Goal: Task Accomplishment & Management: Manage account settings

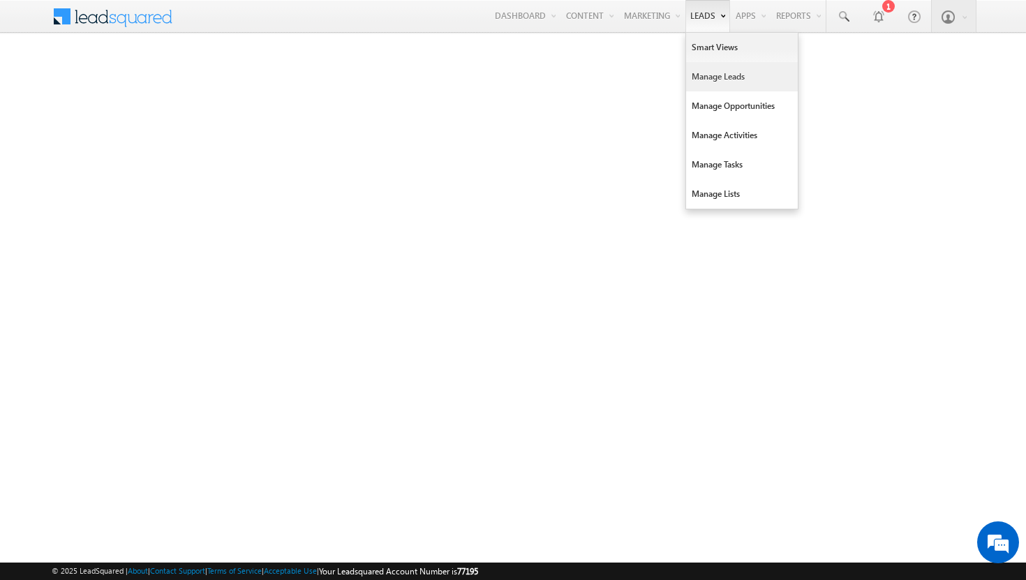
click at [715, 78] on link "Manage Leads" at bounding box center [742, 76] width 112 height 29
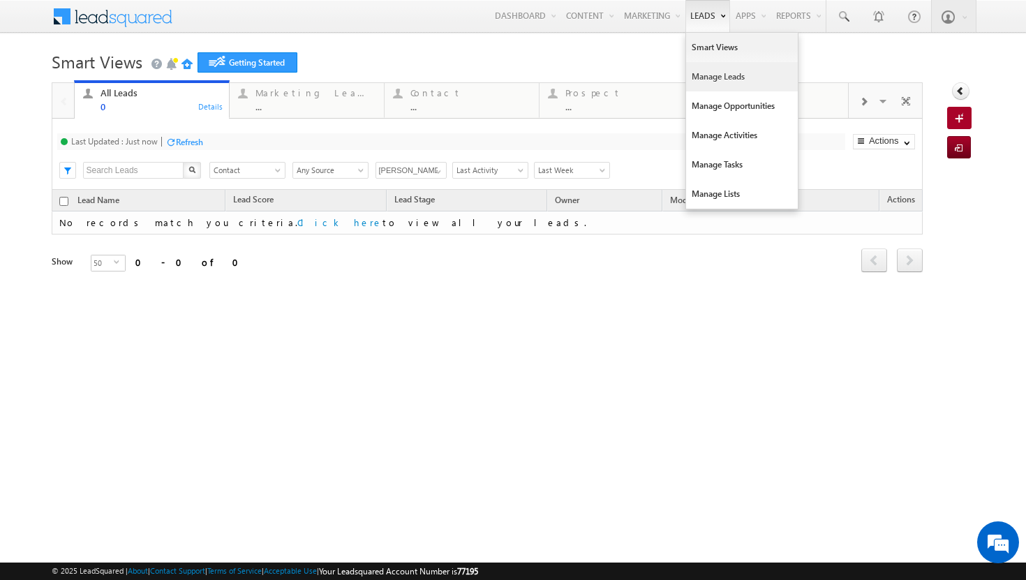
click at [691, 71] on link "Manage Leads" at bounding box center [742, 76] width 112 height 29
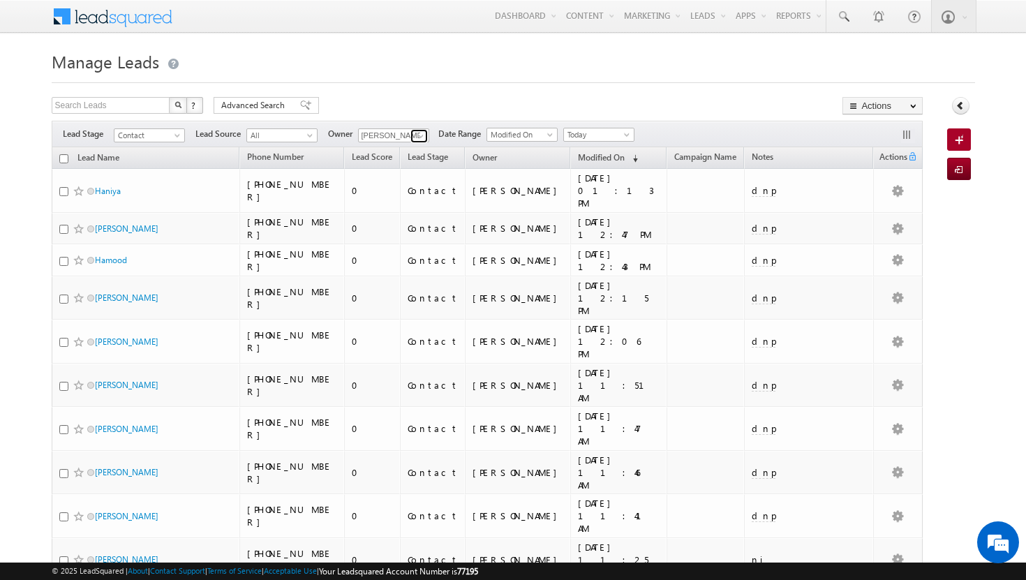
click at [424, 135] on span at bounding box center [420, 135] width 11 height 11
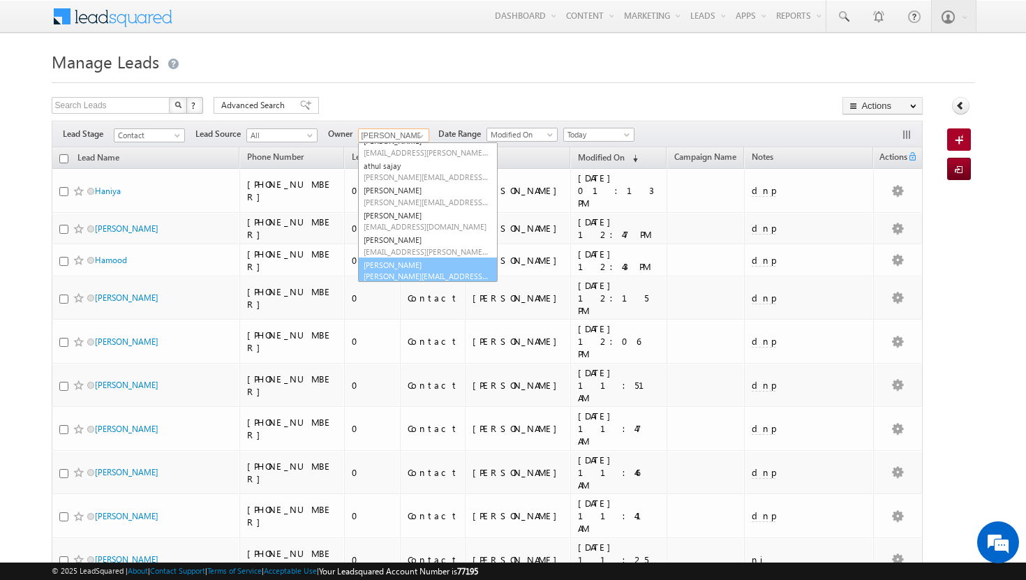
scroll to position [66, 0]
click at [402, 264] on link "Shakeel Babbar shakeel.babbar@indglobal.ae" at bounding box center [428, 267] width 140 height 27
type input "[PERSON_NAME]"
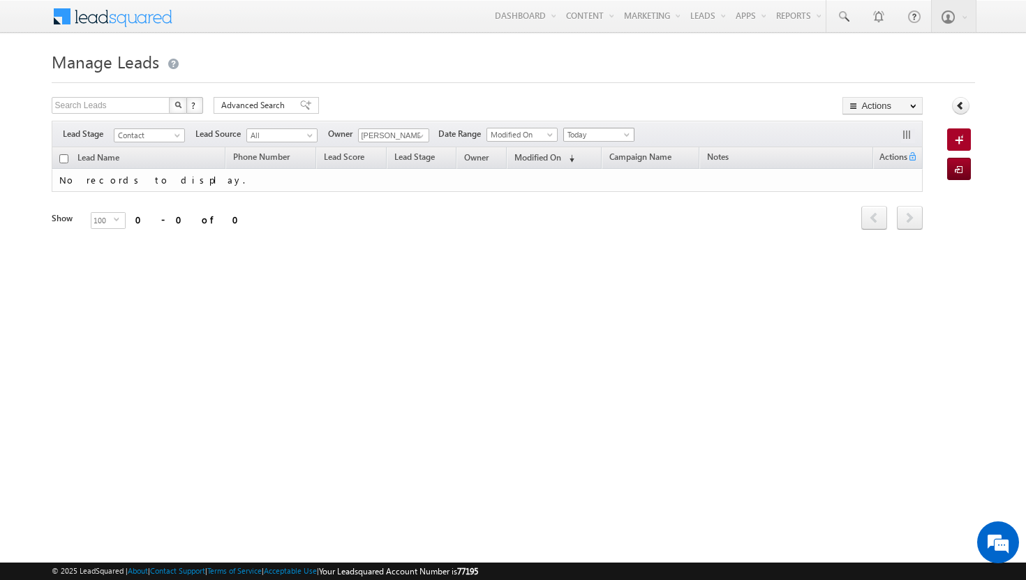
click at [625, 138] on span at bounding box center [627, 137] width 11 height 11
click at [613, 153] on link "All Time" at bounding box center [601, 150] width 70 height 13
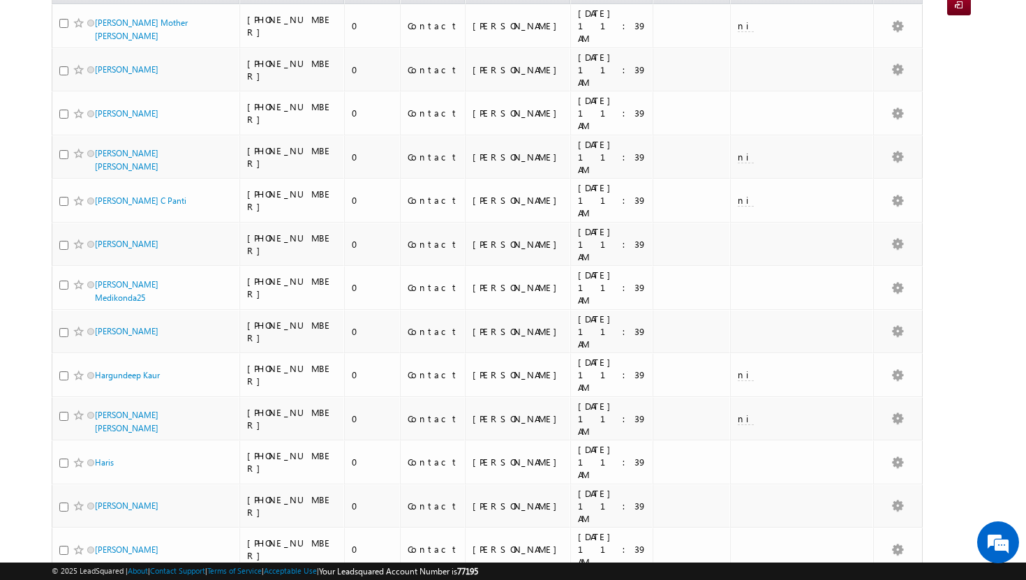
scroll to position [0, 0]
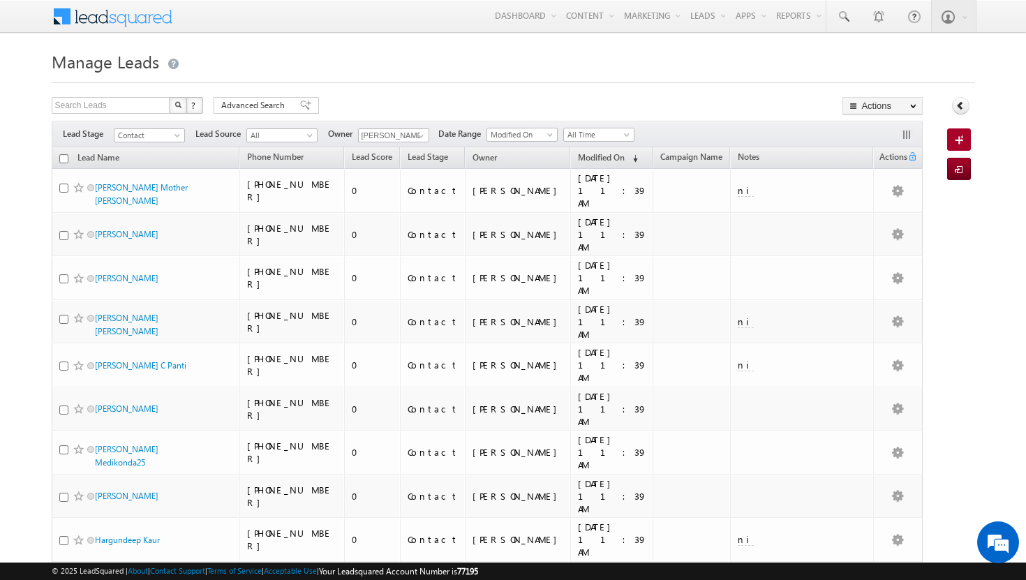
click at [61, 158] on input "checkbox" at bounding box center [63, 158] width 9 height 9
checkbox input "true"
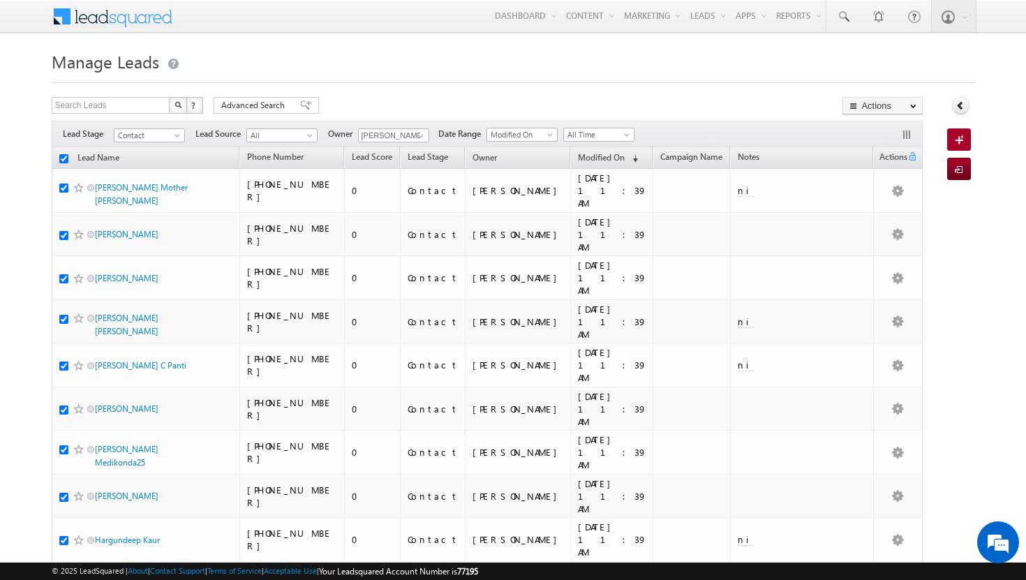
checkbox input "true"
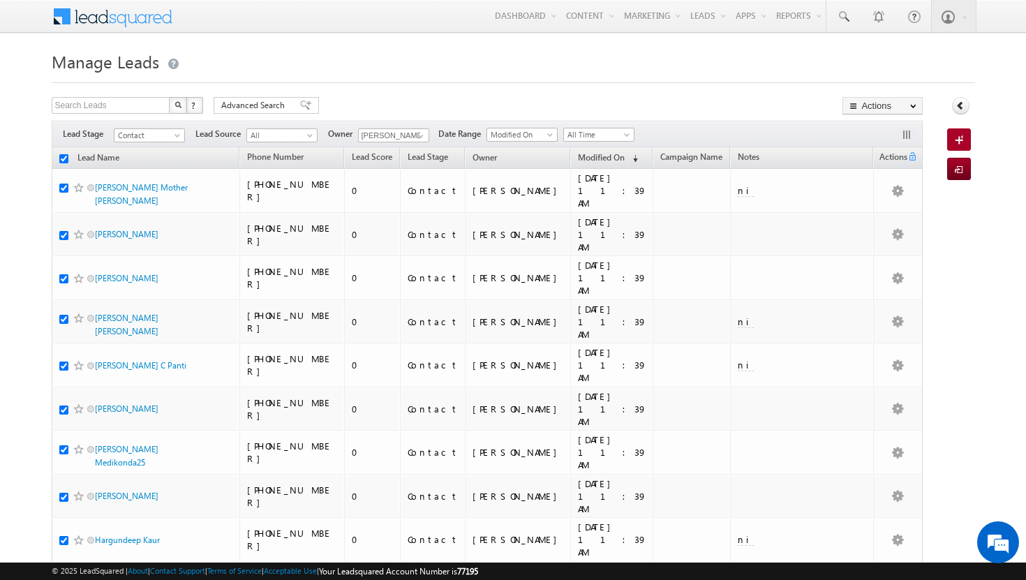
checkbox input "true"
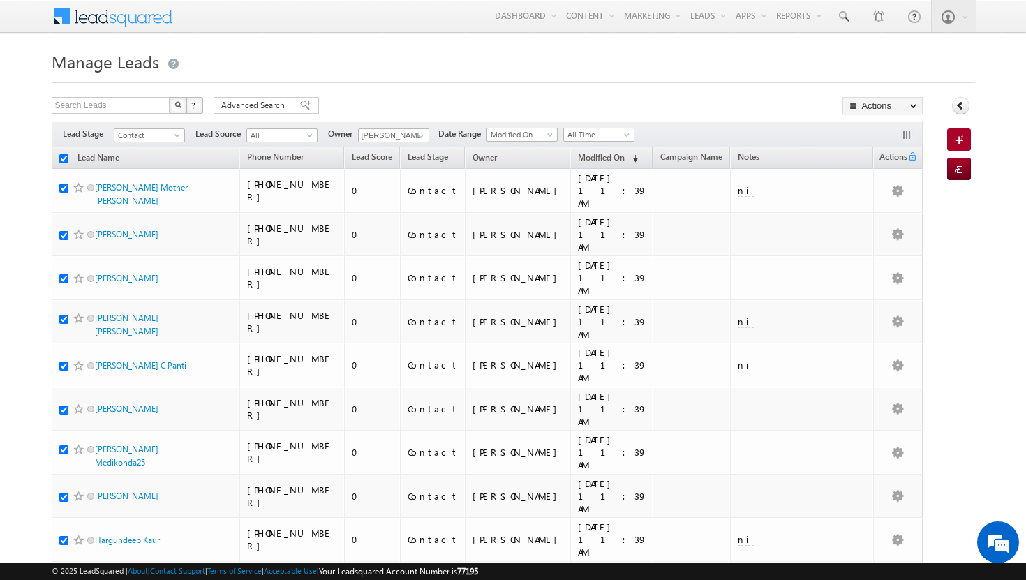
checkbox input "true"
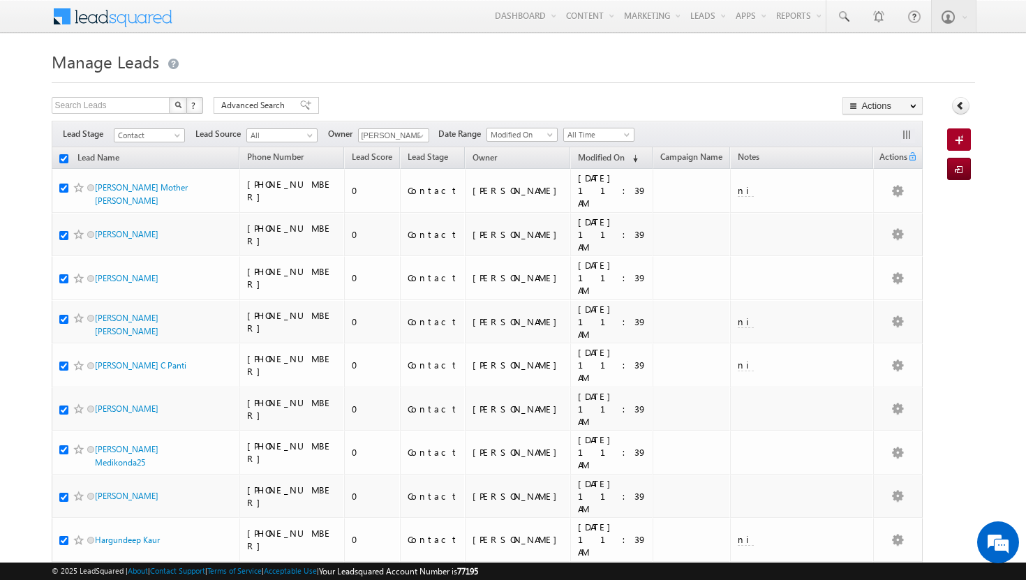
checkbox input "true"
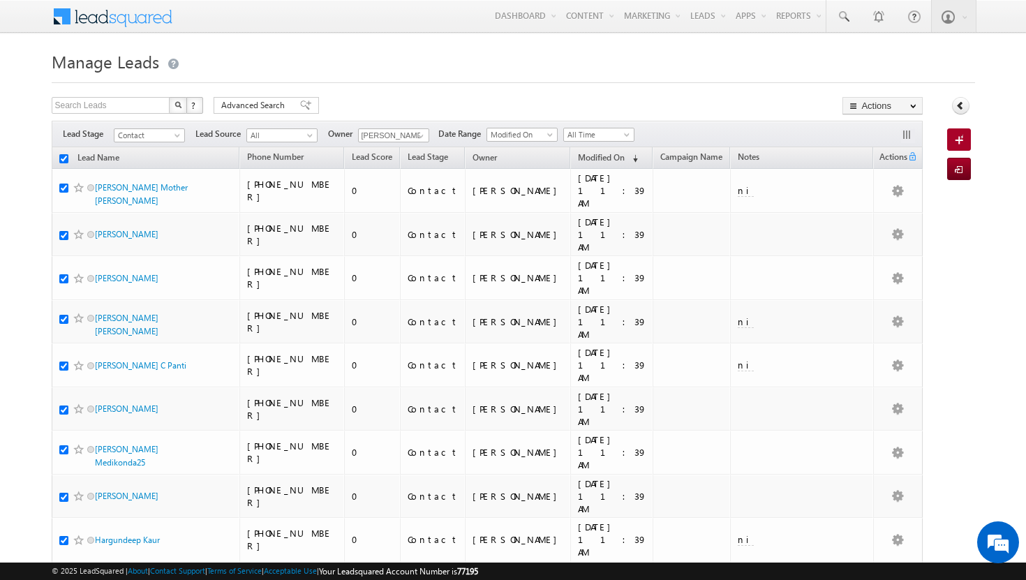
checkbox input "true"
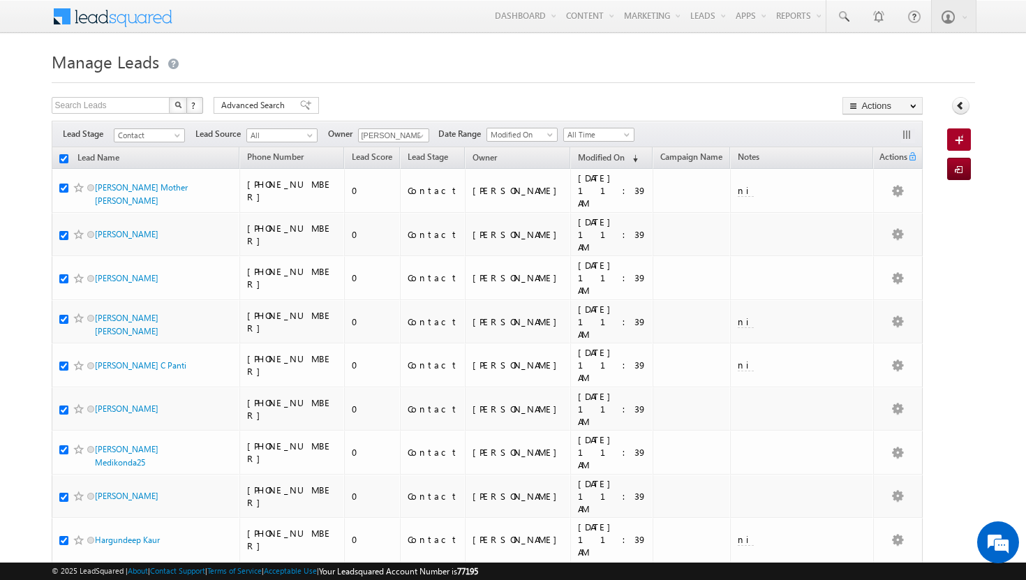
checkbox input "true"
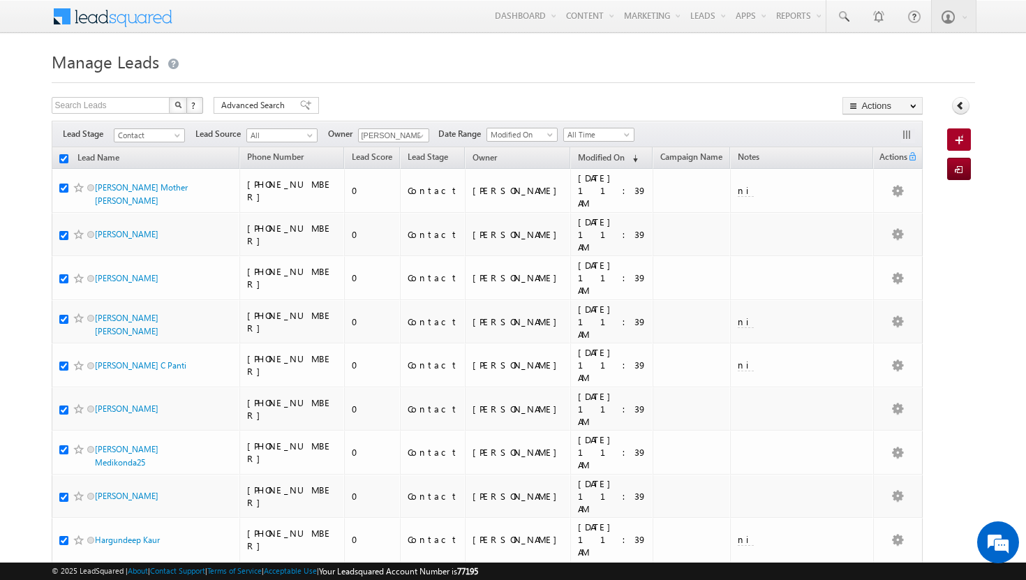
checkbox input "true"
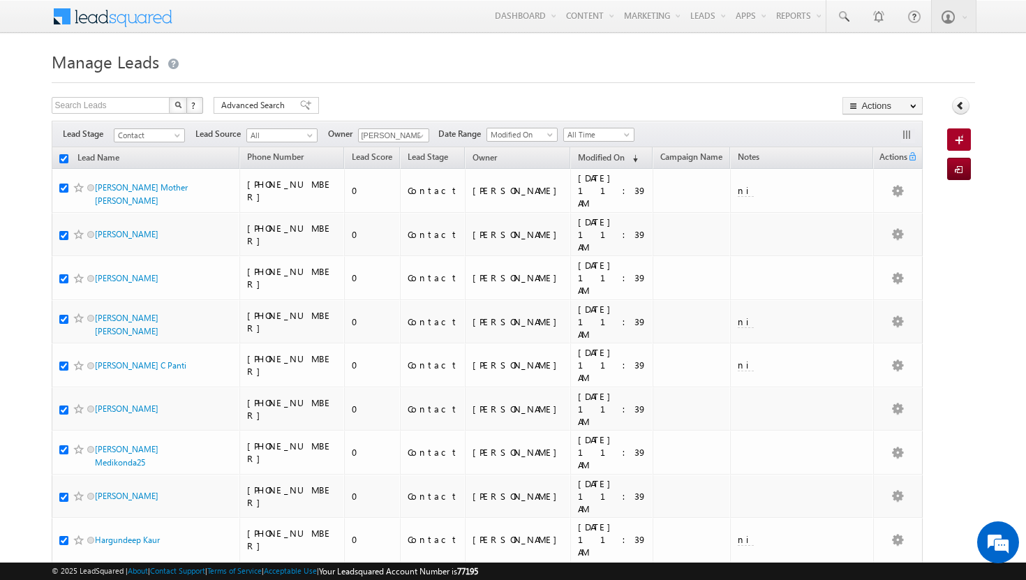
checkbox input "true"
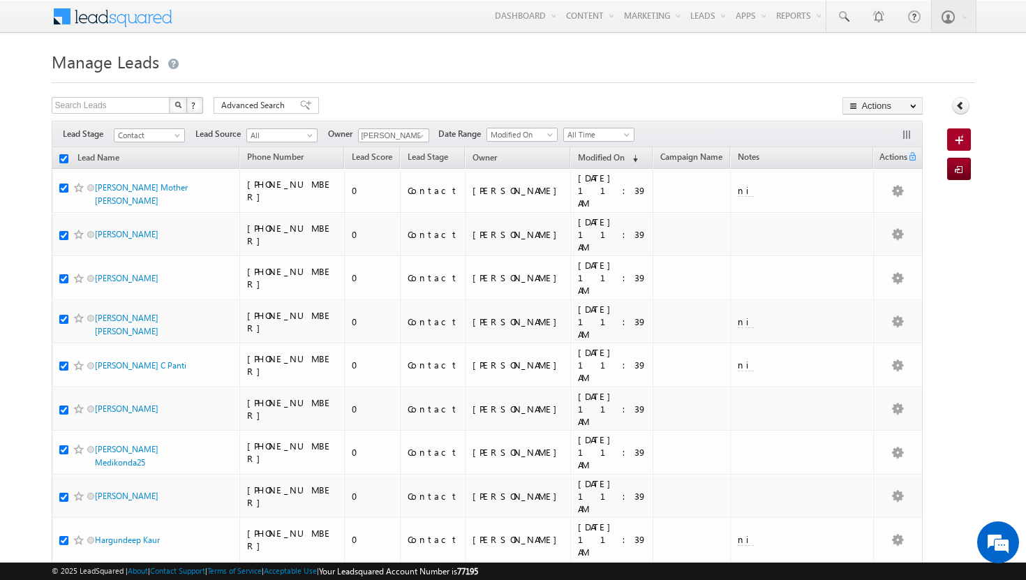
checkbox input "true"
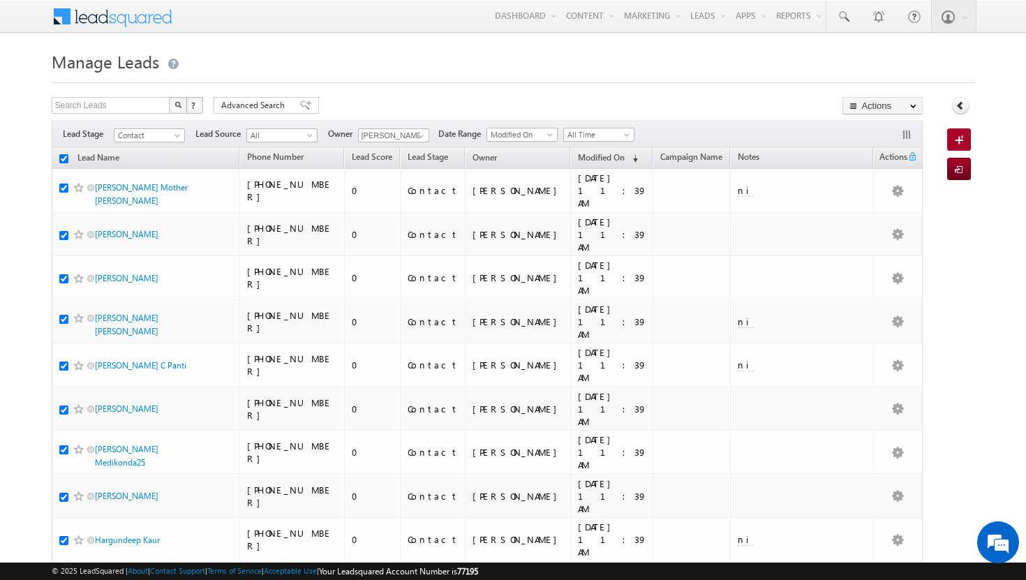
checkbox input "true"
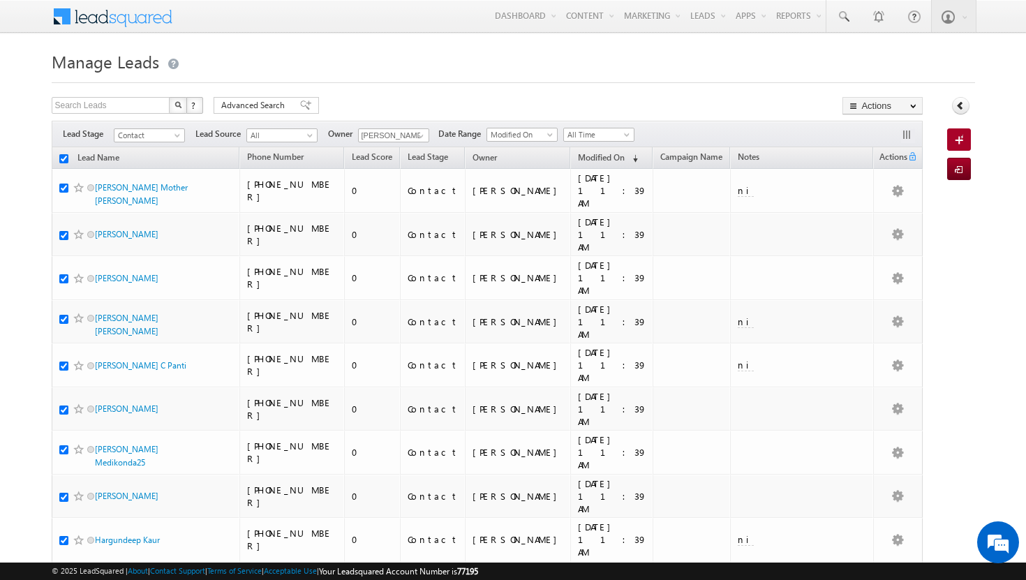
checkbox input "true"
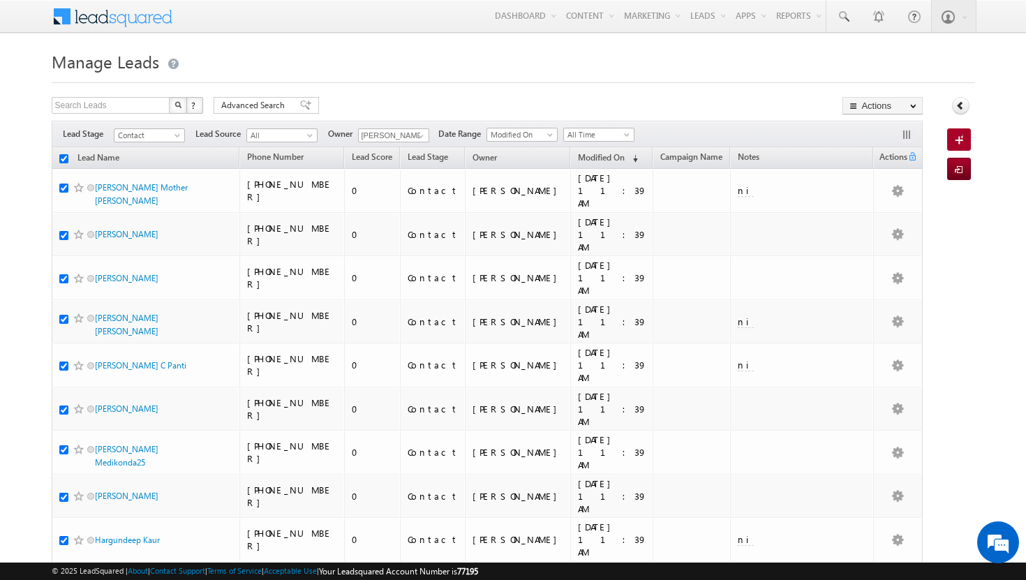
checkbox input "true"
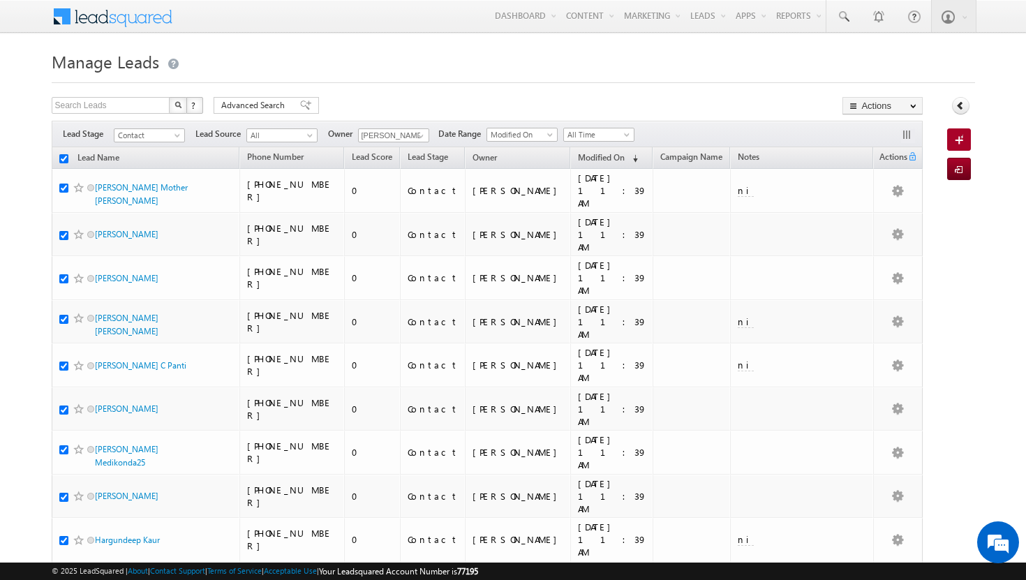
checkbox input "true"
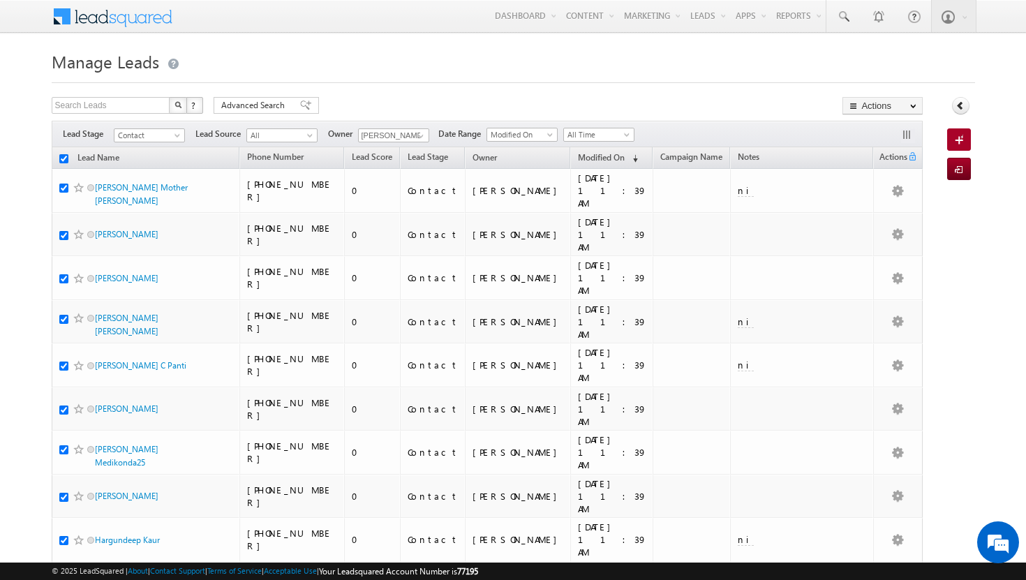
checkbox input "true"
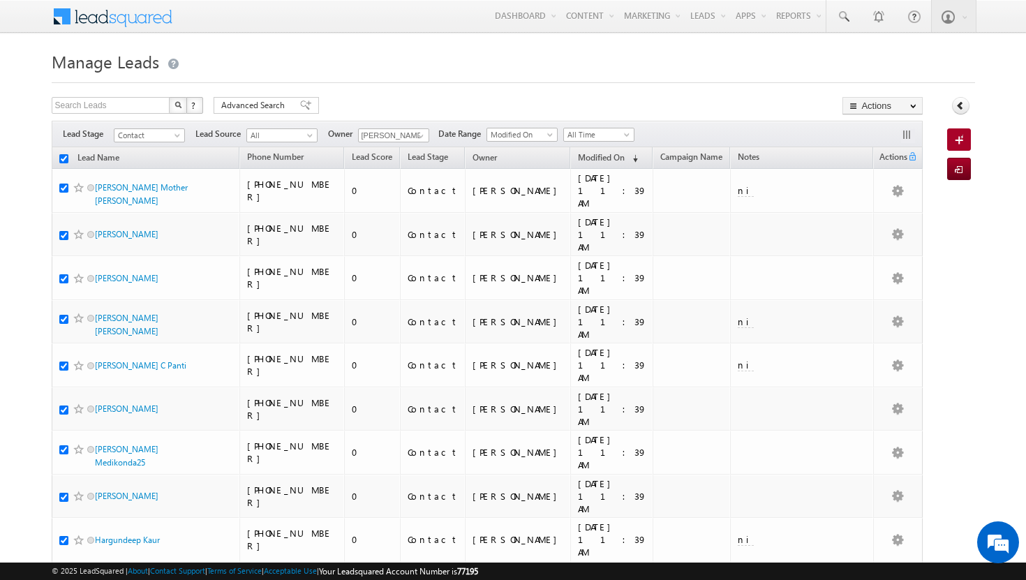
checkbox input "true"
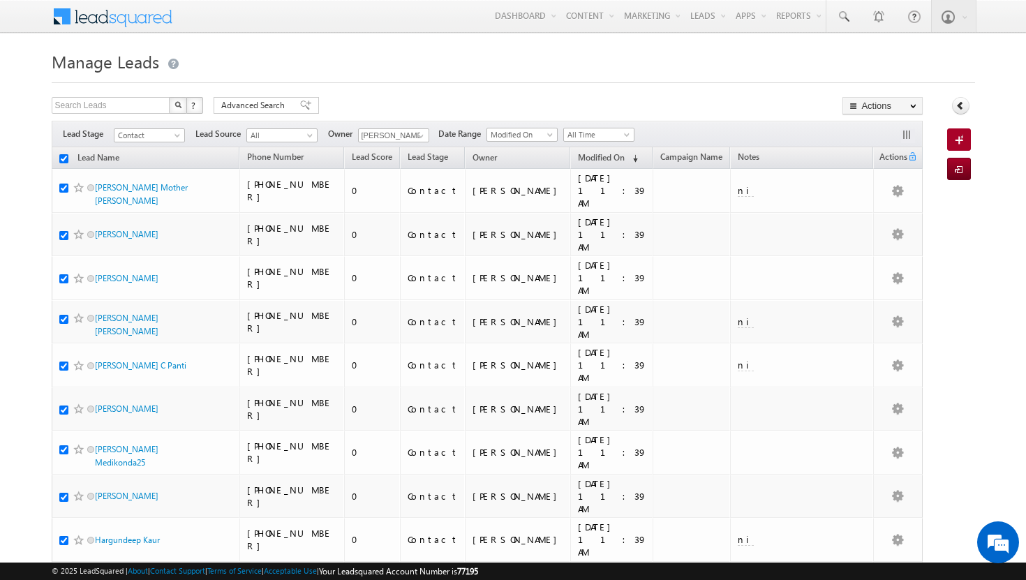
checkbox input "true"
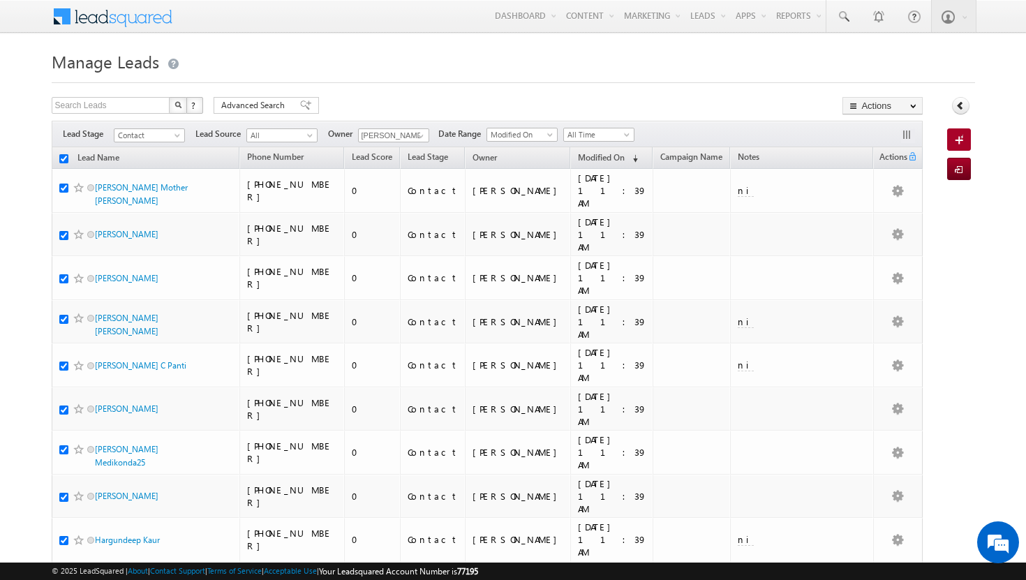
checkbox input "true"
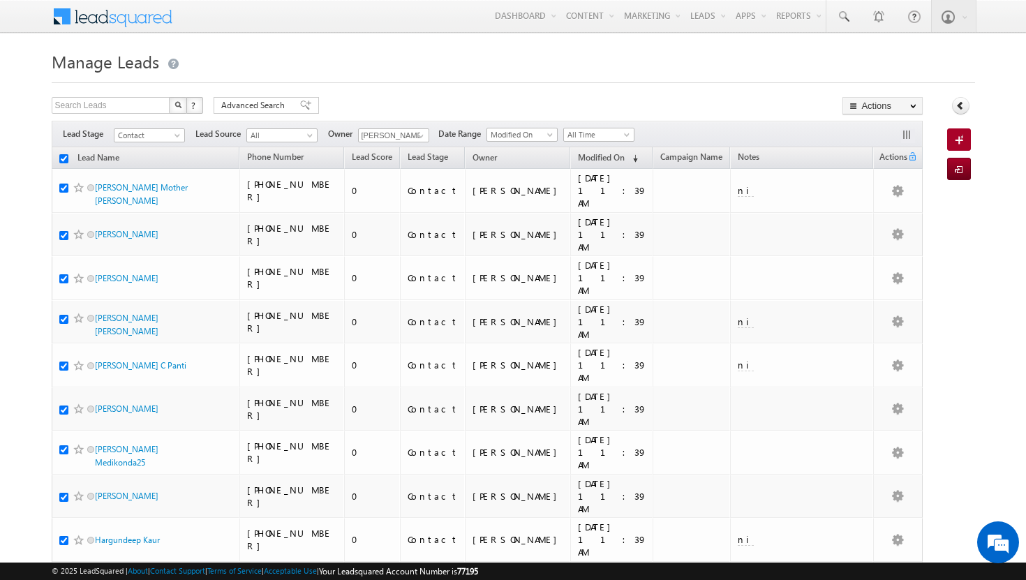
checkbox input "true"
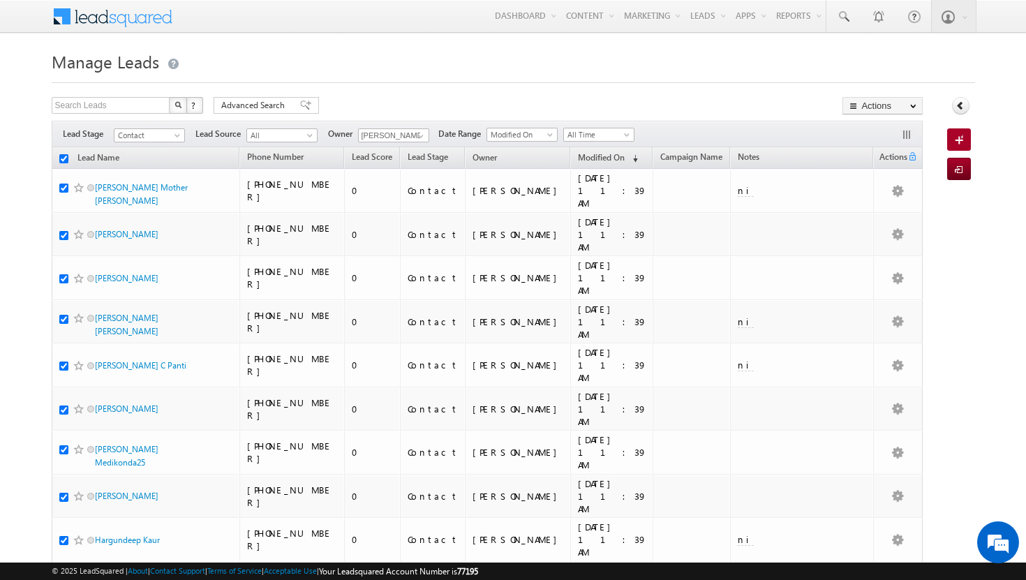
checkbox input "true"
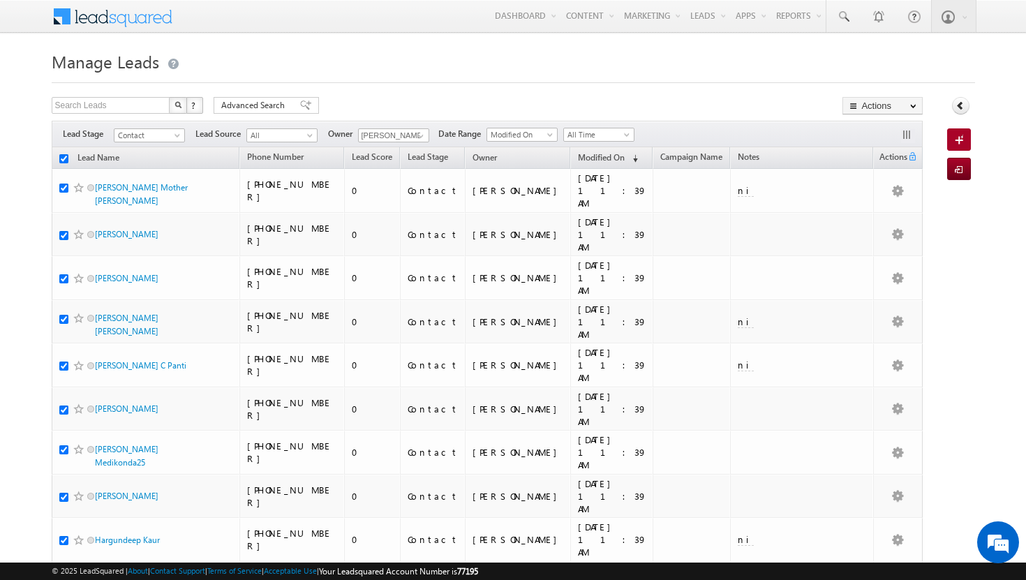
checkbox input "true"
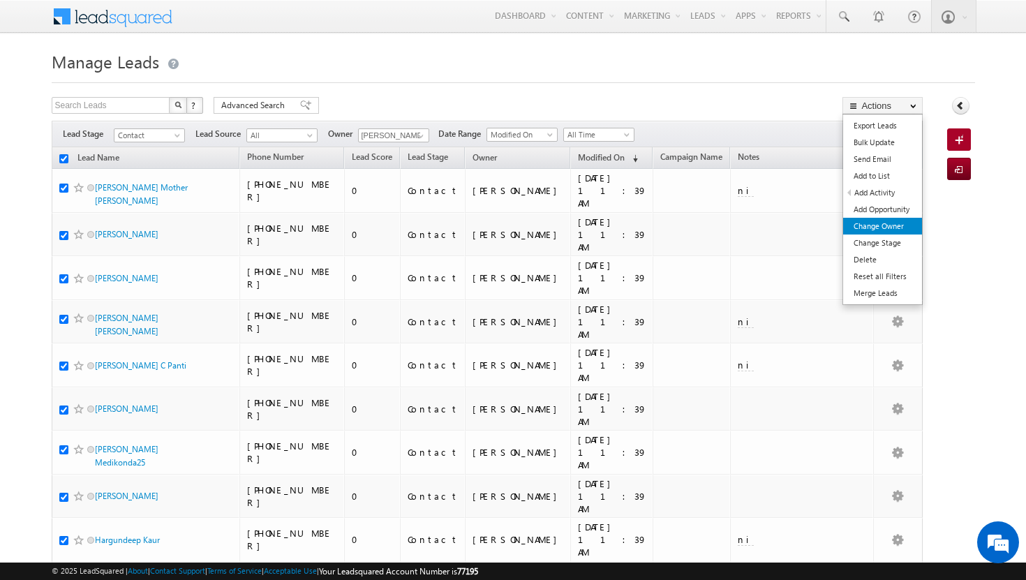
click at [882, 225] on link "Change Owner" at bounding box center [882, 226] width 79 height 17
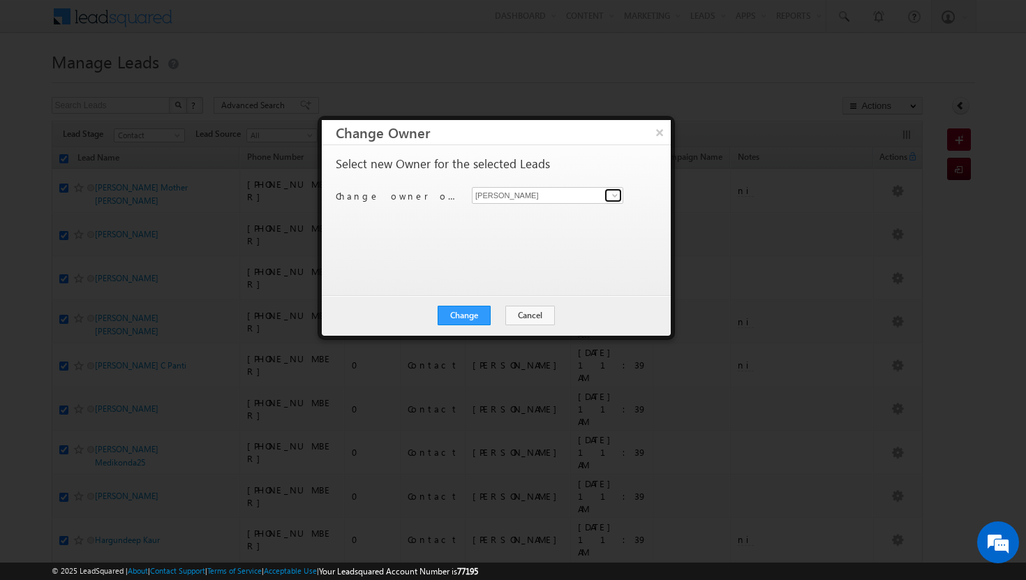
click at [618, 190] on span at bounding box center [614, 195] width 11 height 11
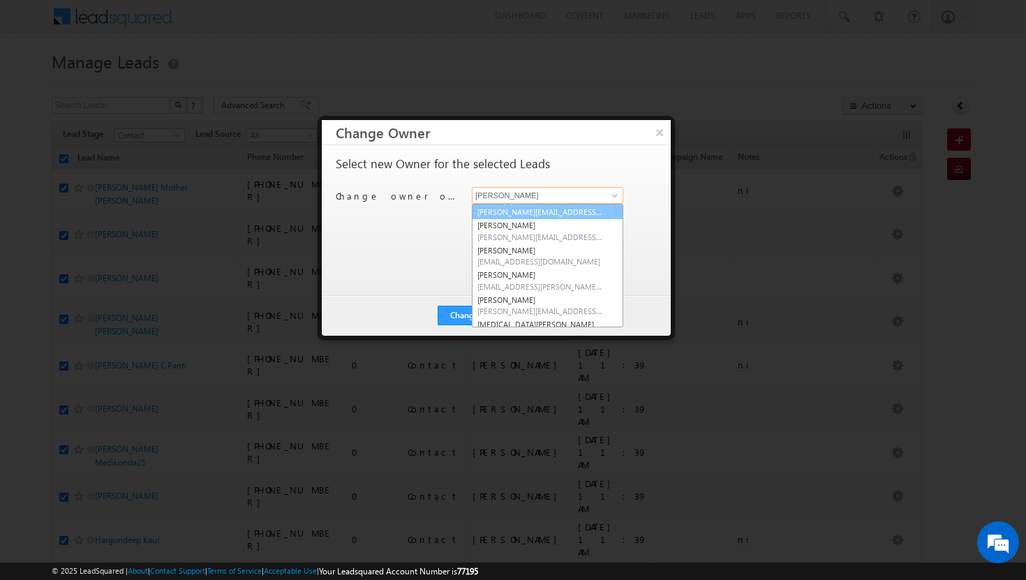
scroll to position [64, 0]
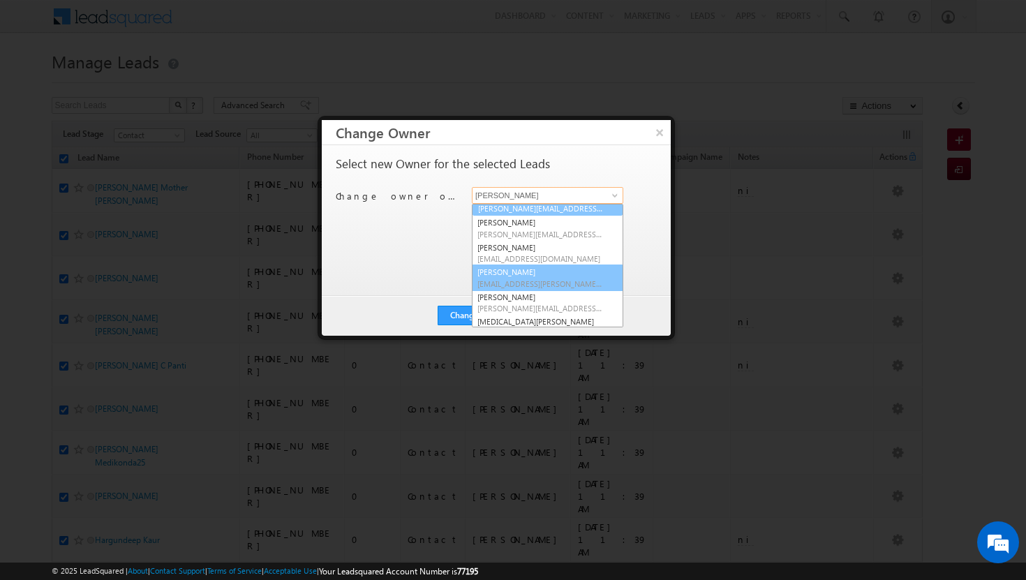
click at [544, 267] on link "Sadia Zahid sadia.zahid@indglobal.ae" at bounding box center [547, 277] width 151 height 27
type input "[PERSON_NAME]"
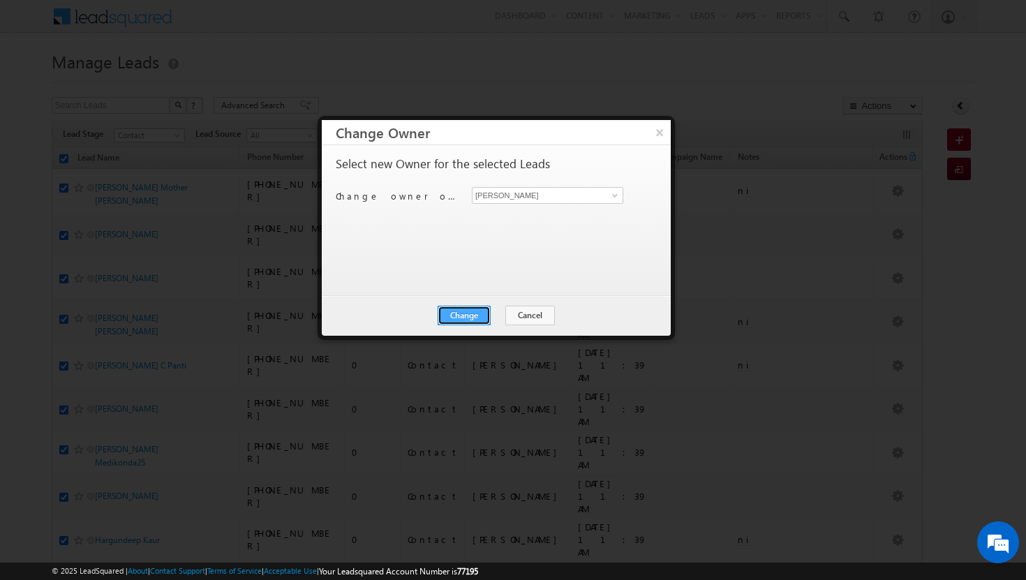
click at [475, 312] on button "Change" at bounding box center [463, 316] width 53 height 20
click at [503, 312] on button "Close" at bounding box center [498, 316] width 45 height 20
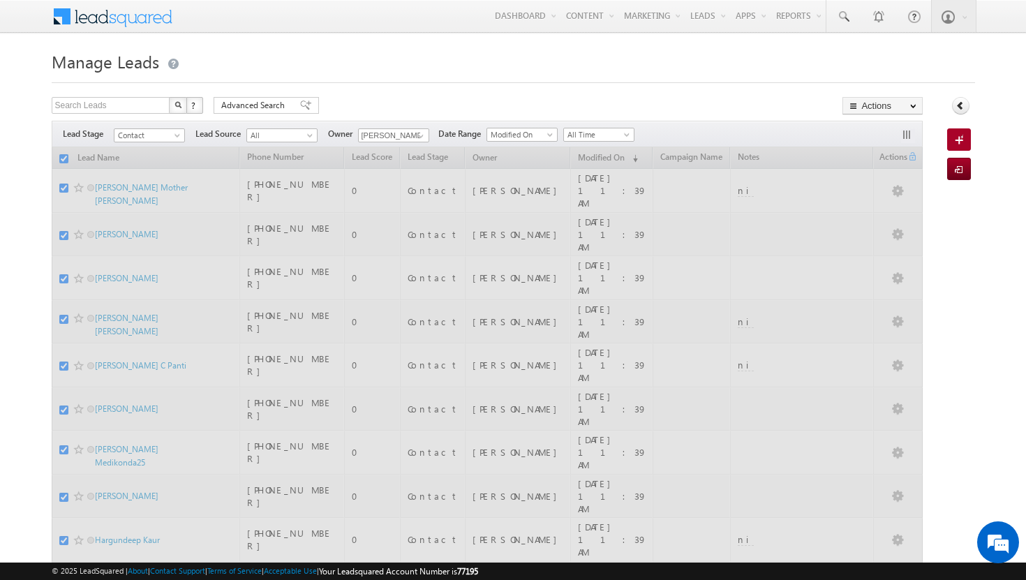
checkbox input "false"
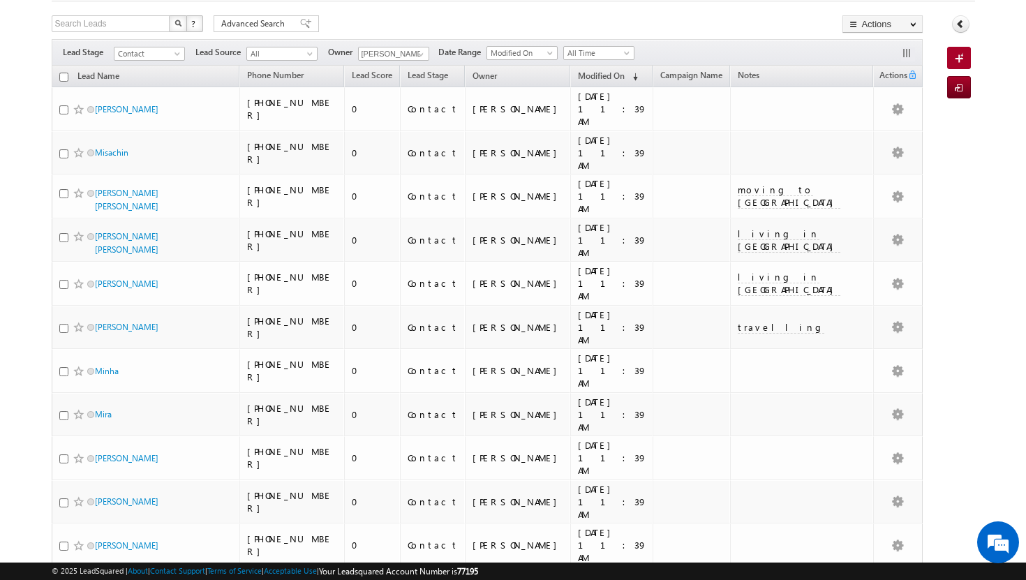
scroll to position [0, 0]
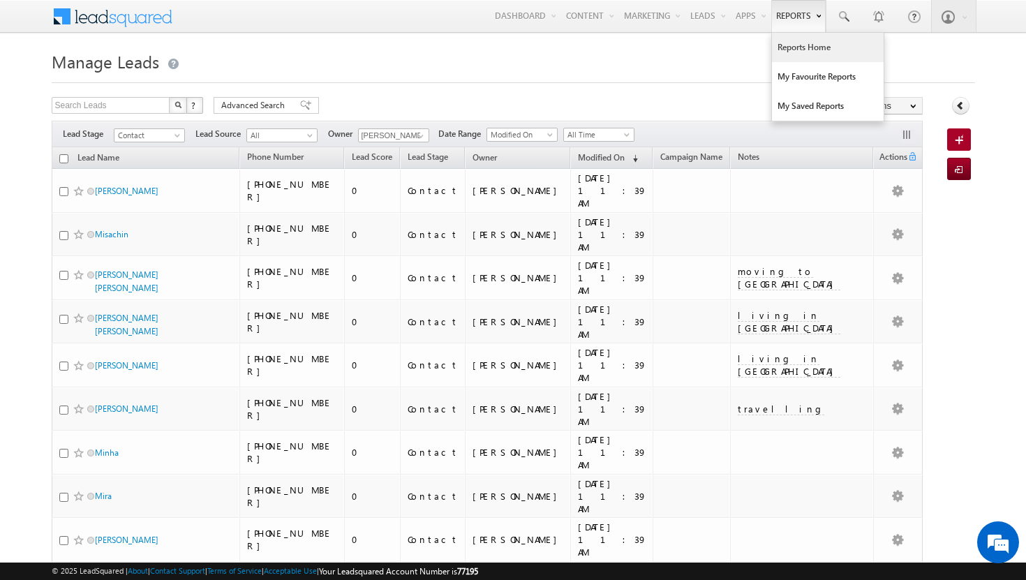
click at [795, 50] on link "Reports Home" at bounding box center [828, 47] width 112 height 29
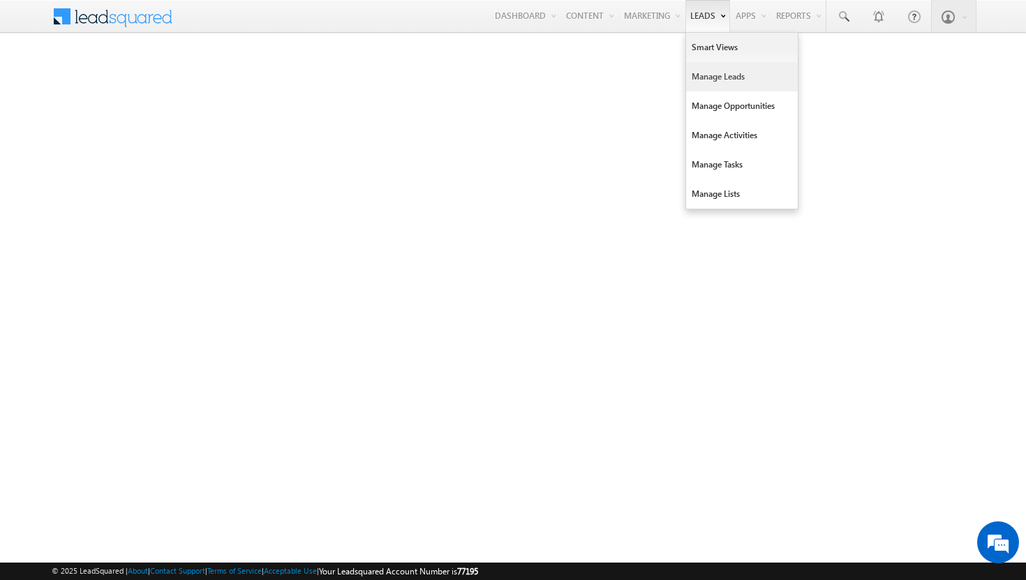
click at [717, 70] on link "Manage Leads" at bounding box center [742, 76] width 112 height 29
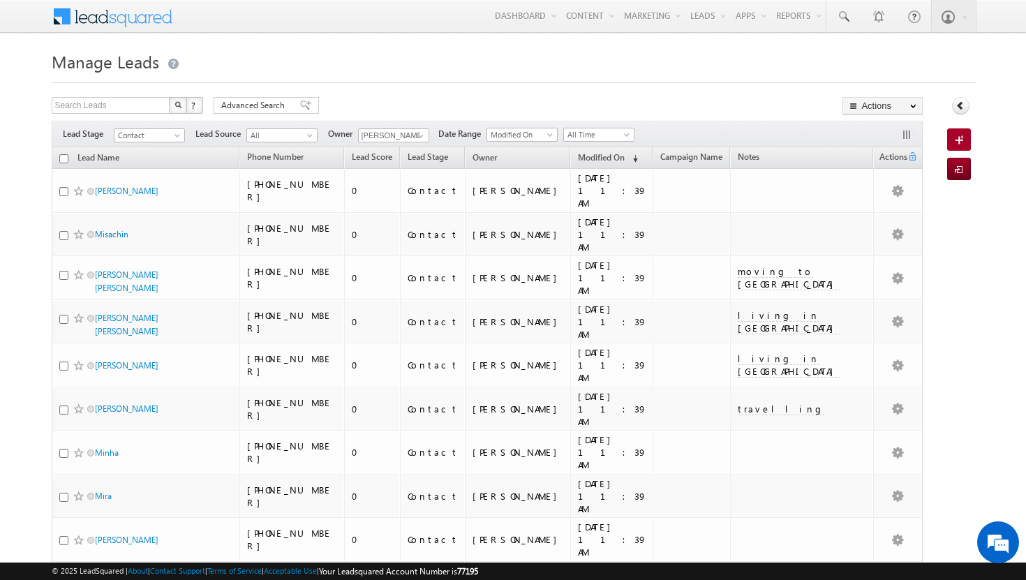
click at [63, 159] on input "checkbox" at bounding box center [63, 158] width 9 height 9
checkbox input "true"
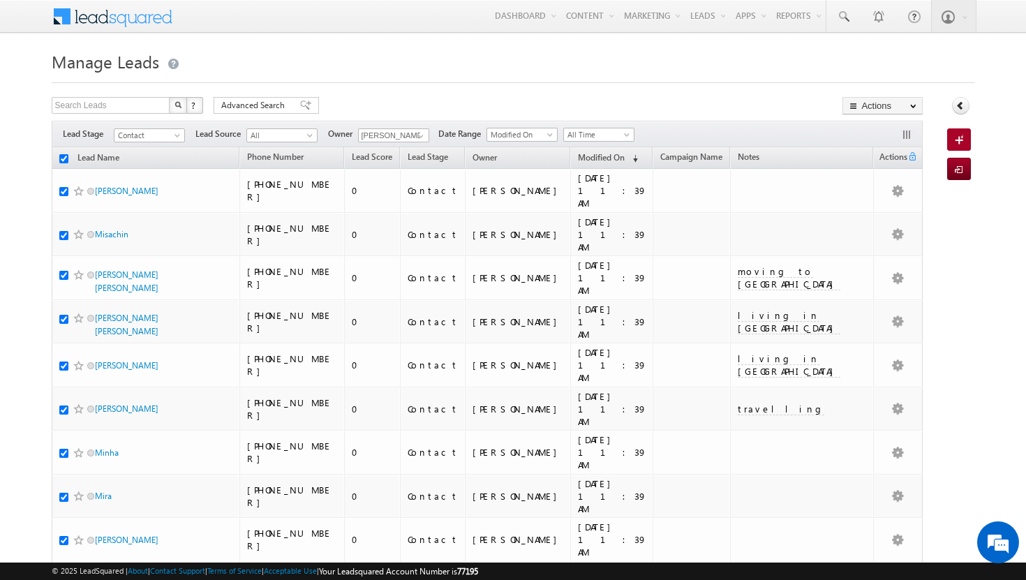
checkbox input "true"
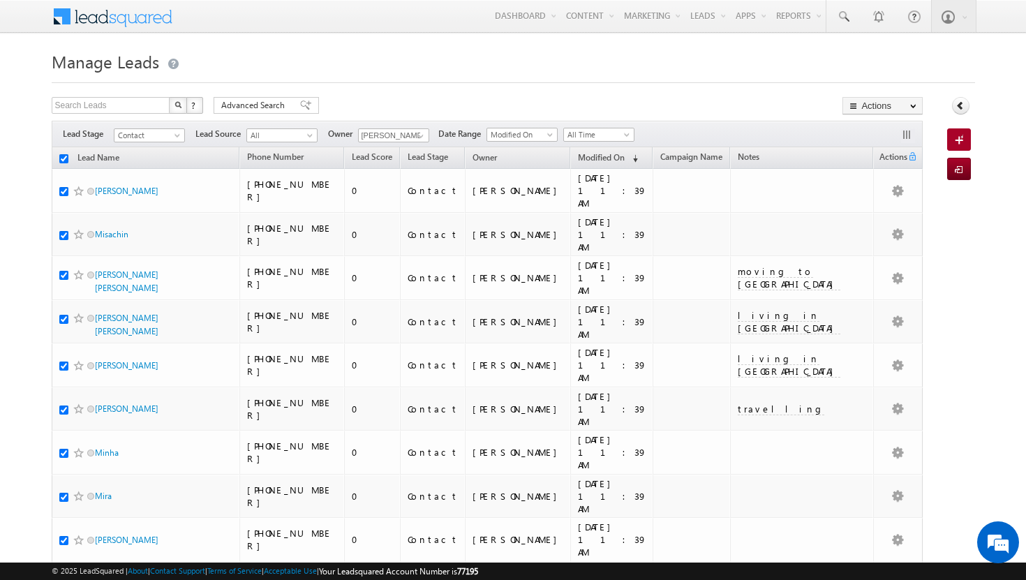
checkbox input "true"
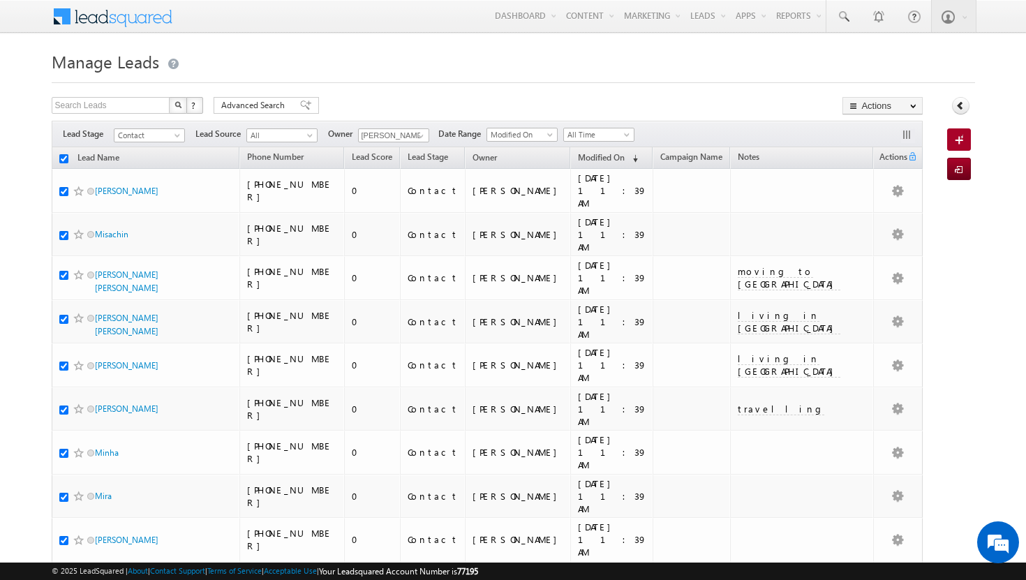
checkbox input "true"
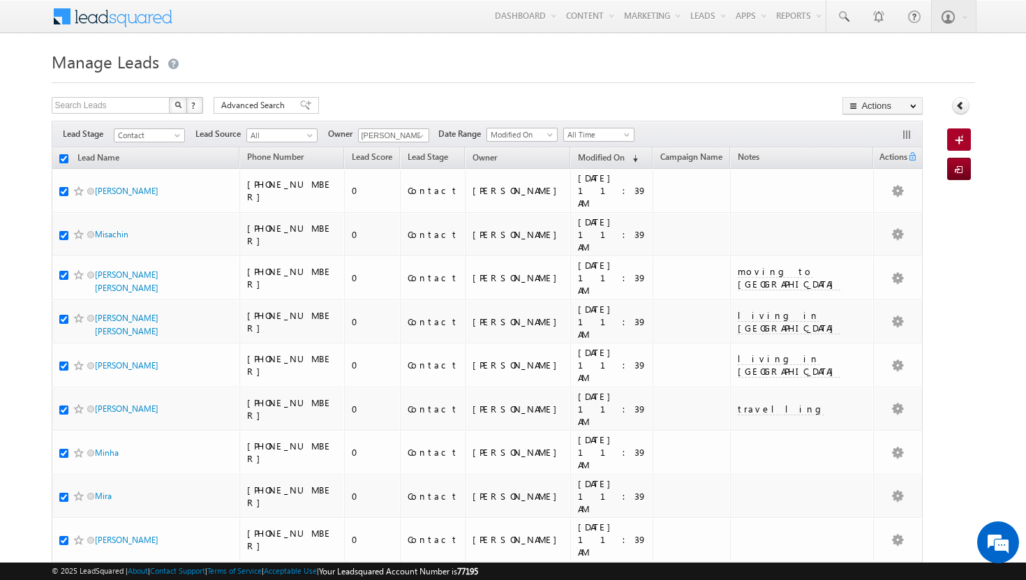
checkbox input "true"
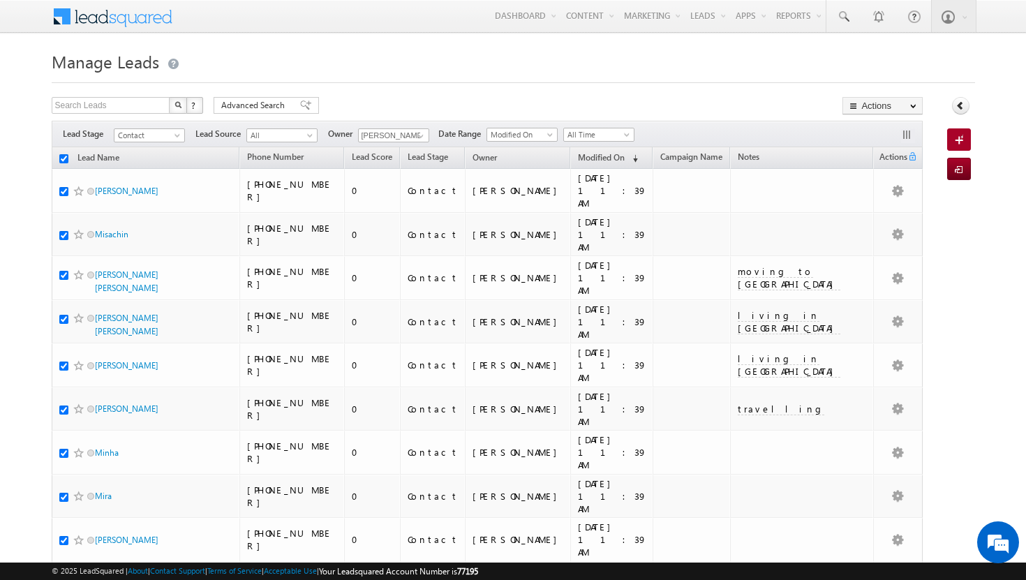
checkbox input "true"
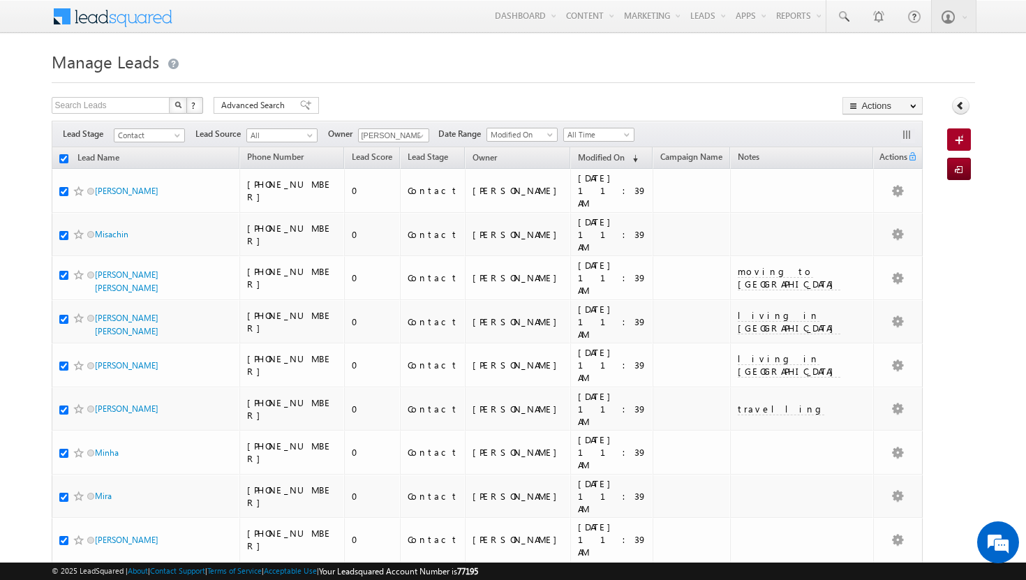
checkbox input "true"
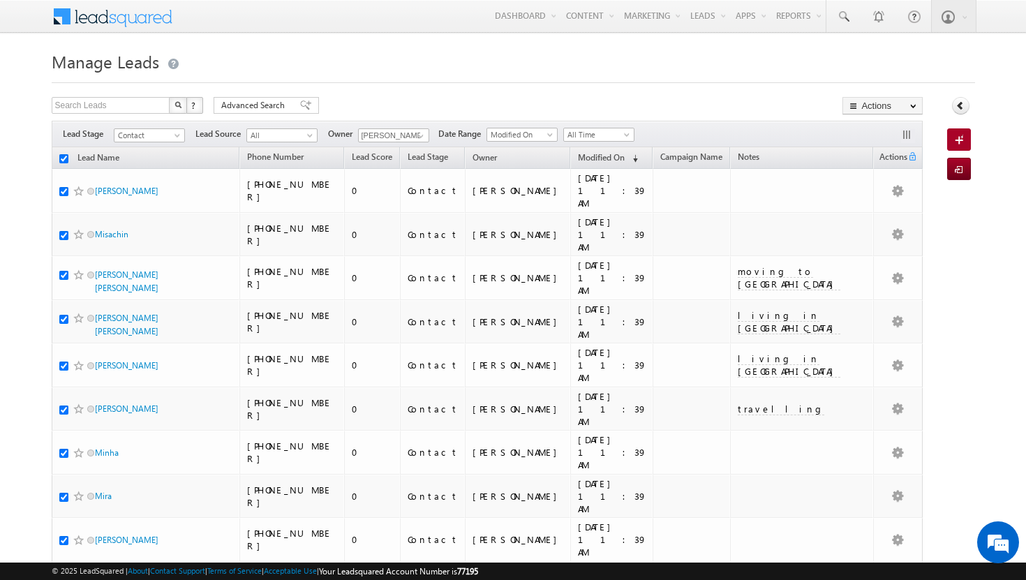
checkbox input "true"
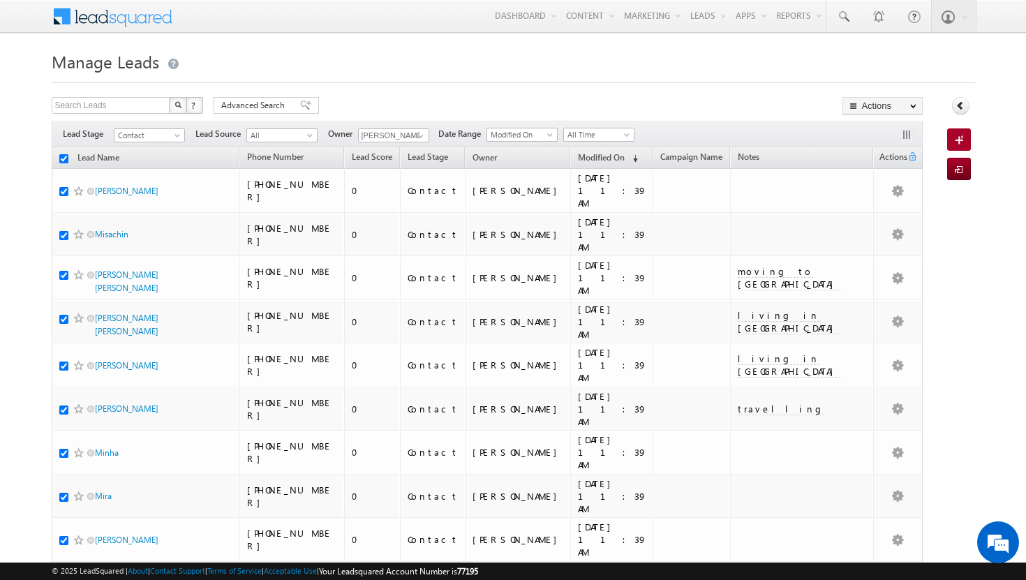
checkbox input "true"
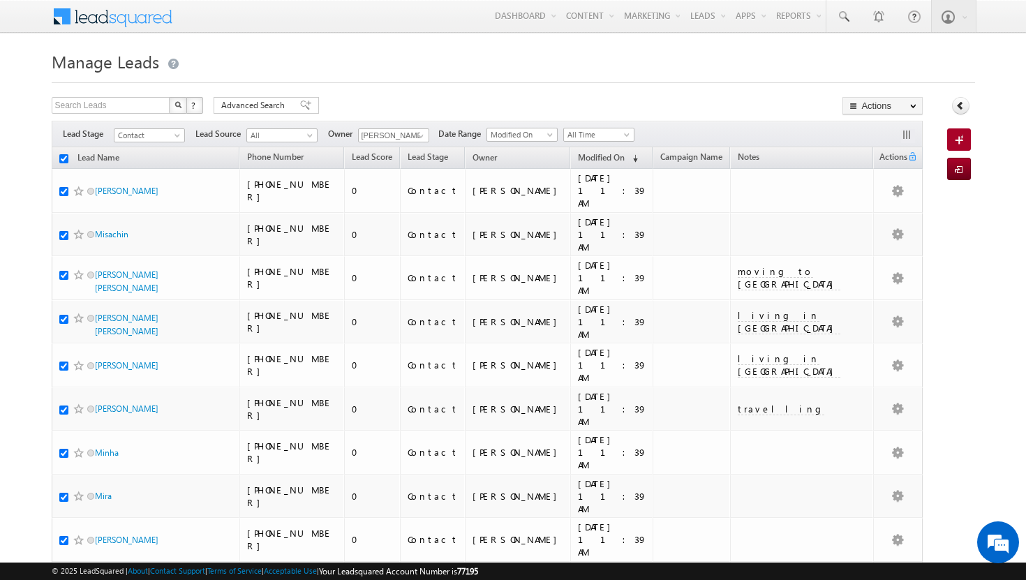
checkbox input "true"
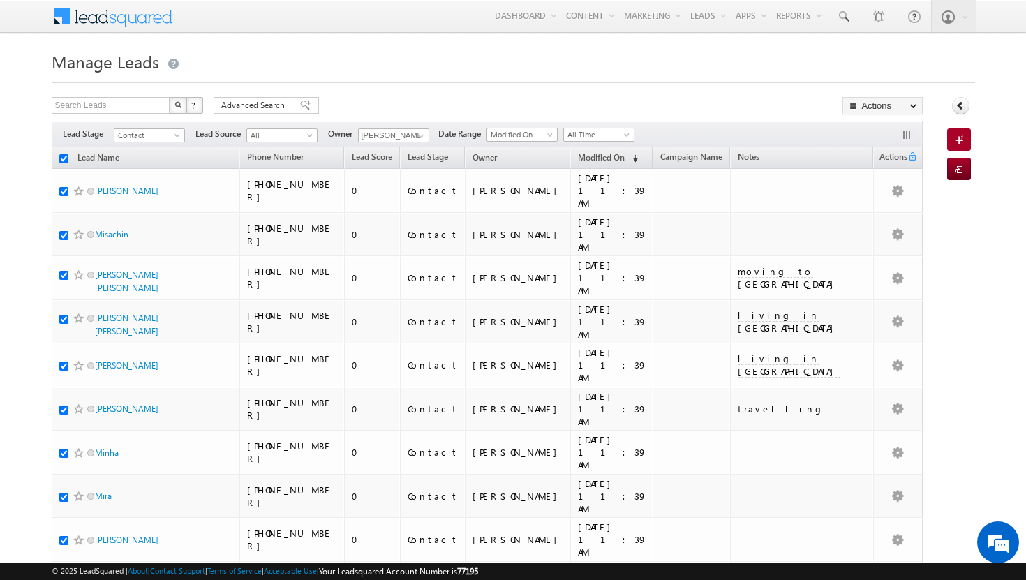
checkbox input "true"
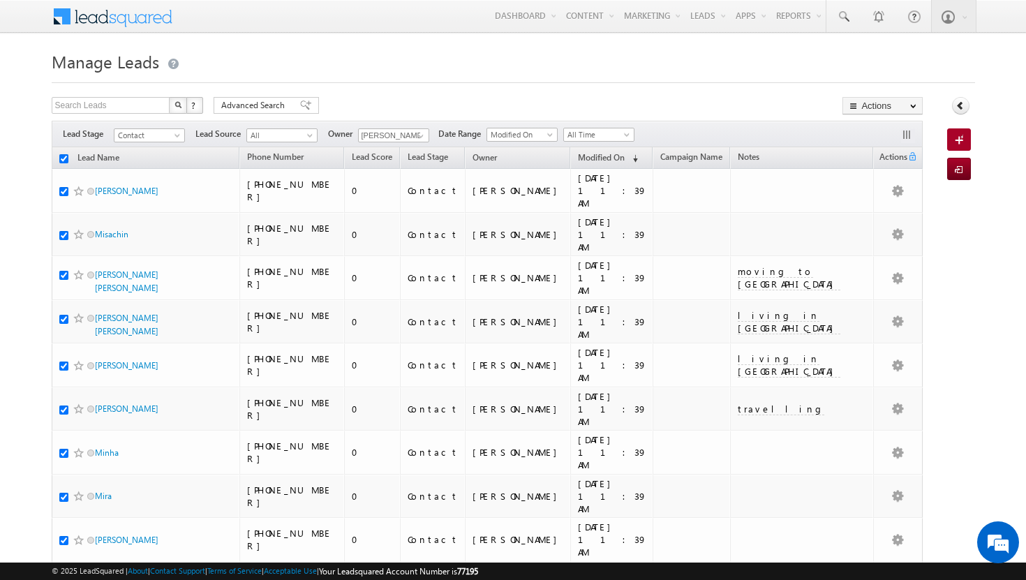
checkbox input "true"
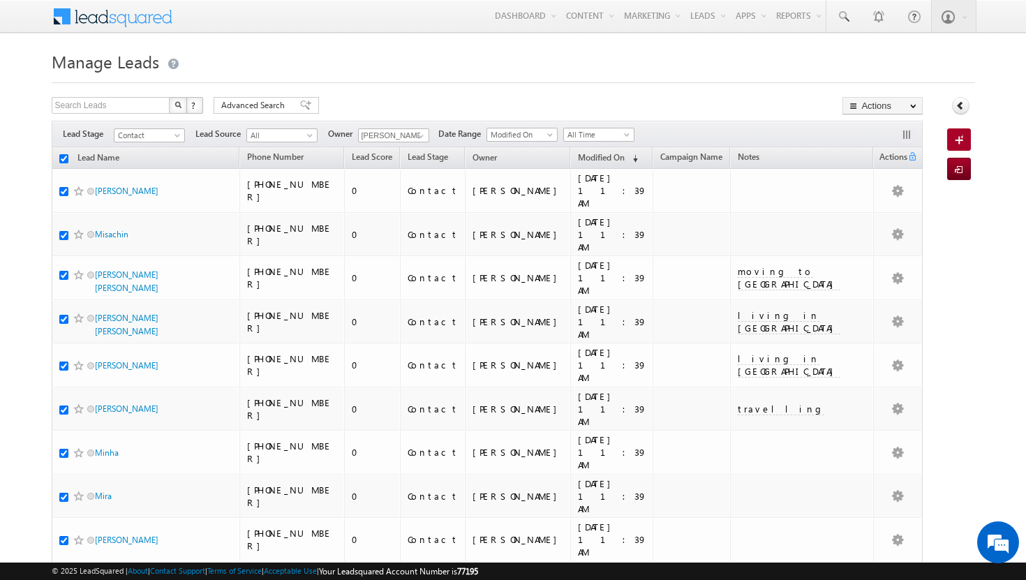
checkbox input "true"
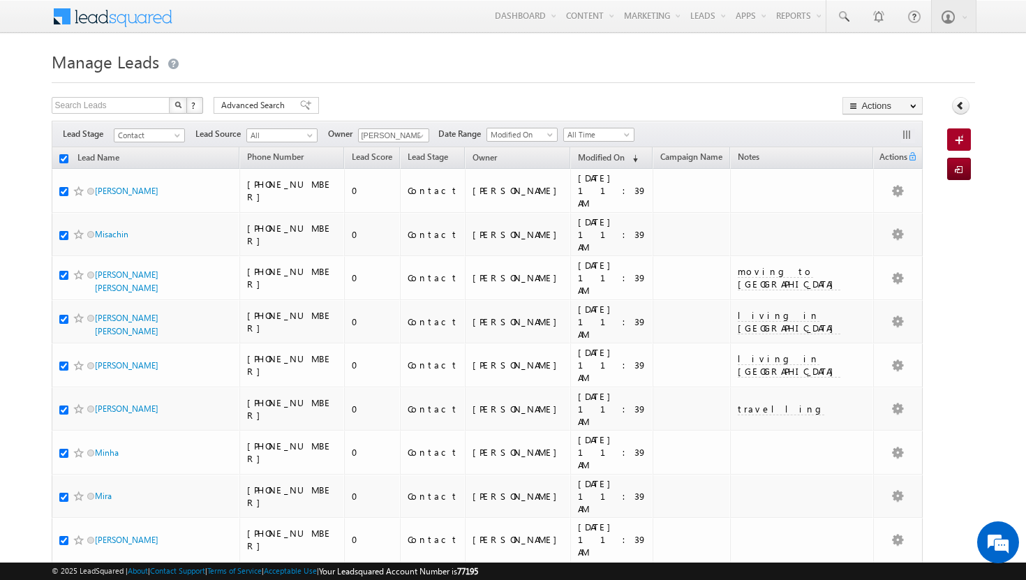
checkbox input "true"
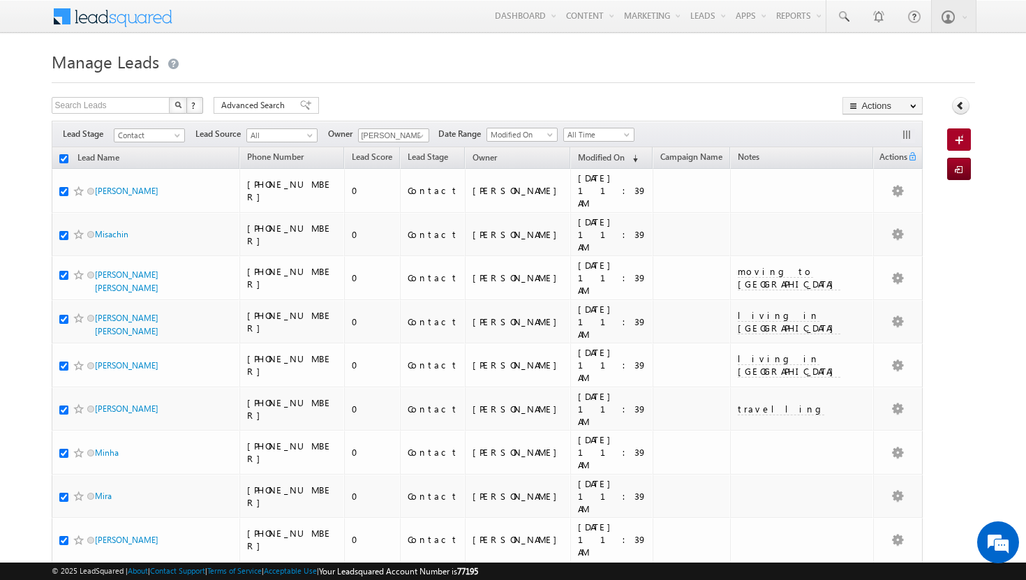
checkbox input "true"
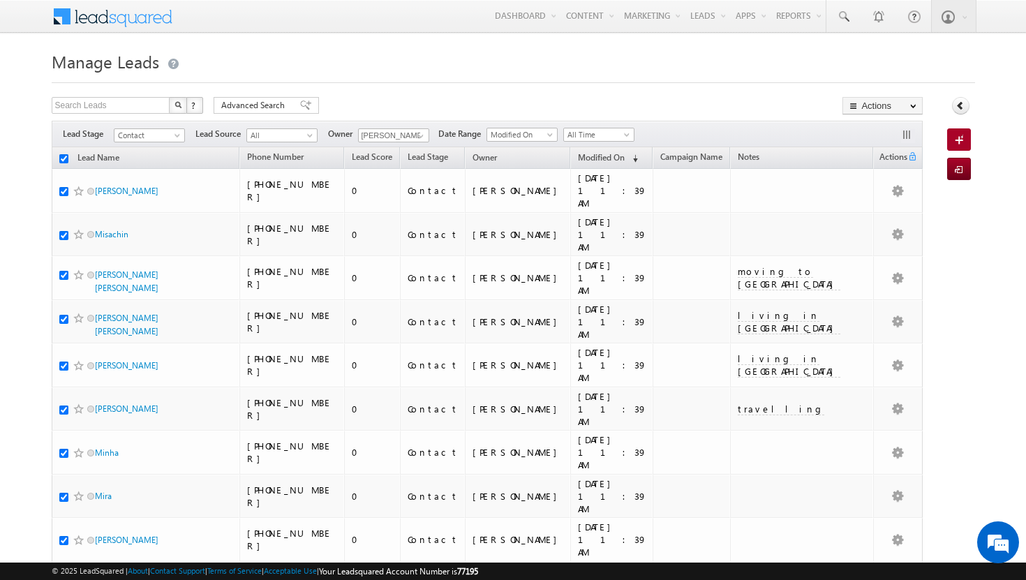
checkbox input "true"
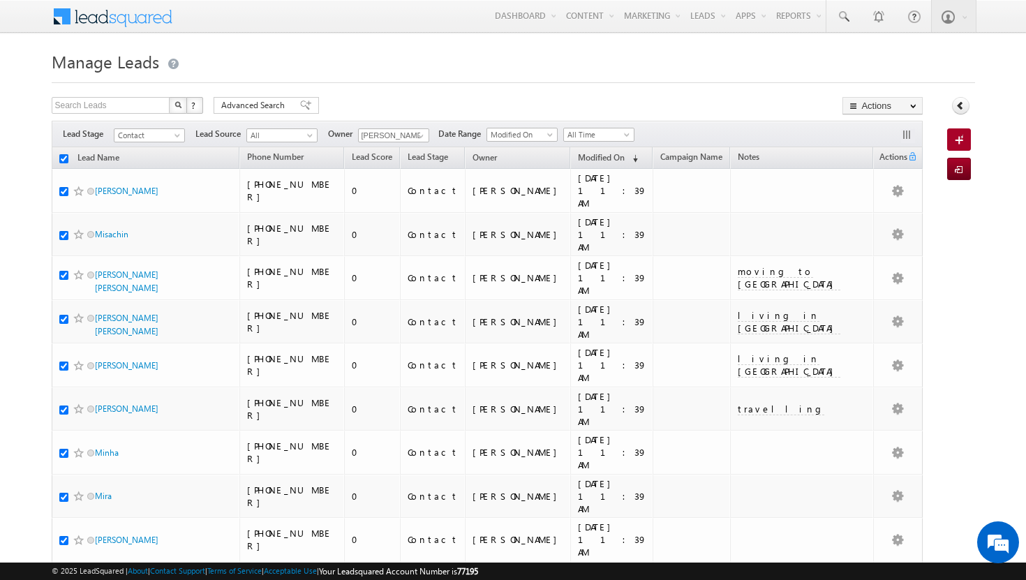
checkbox input "true"
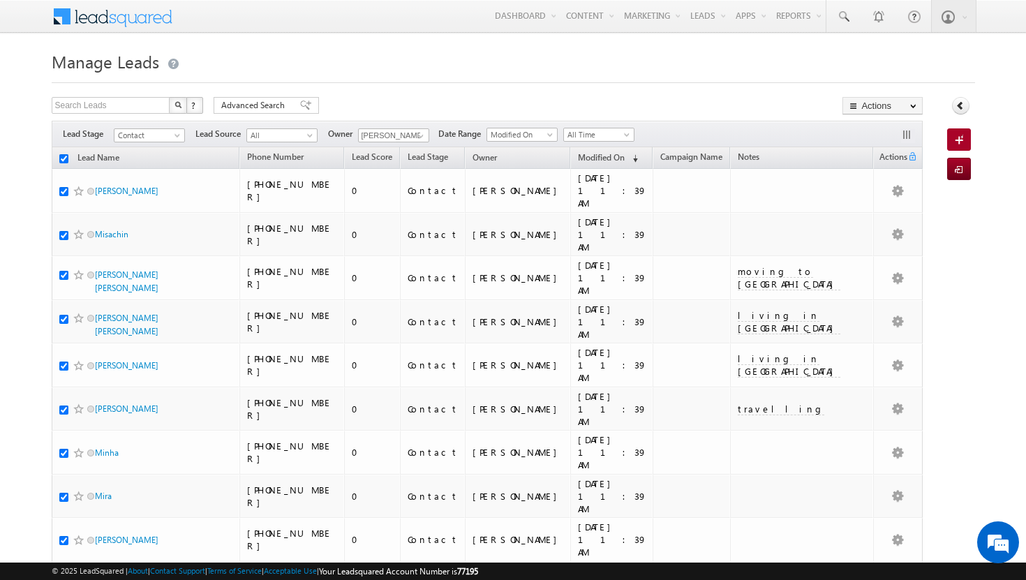
checkbox input "true"
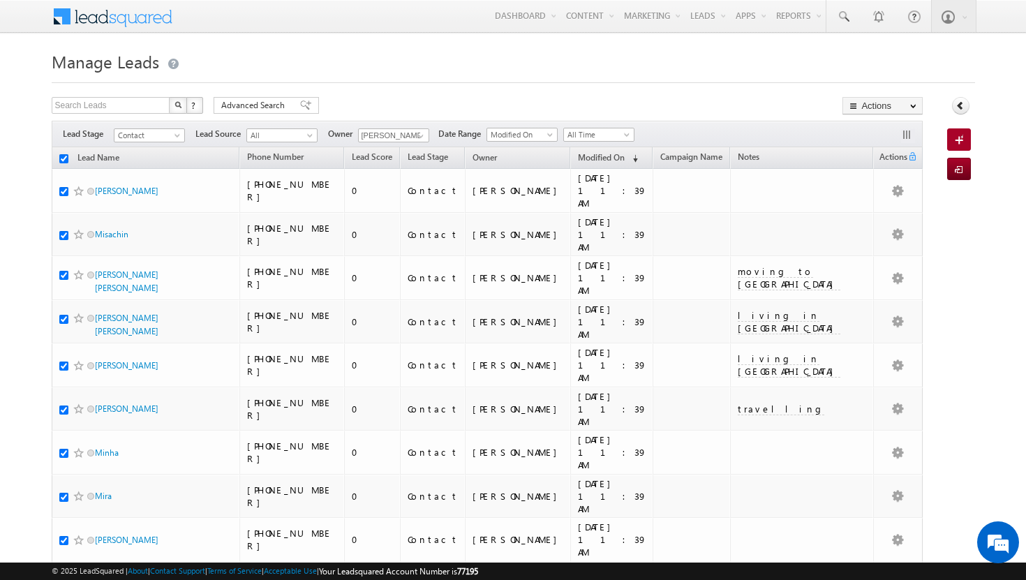
checkbox input "true"
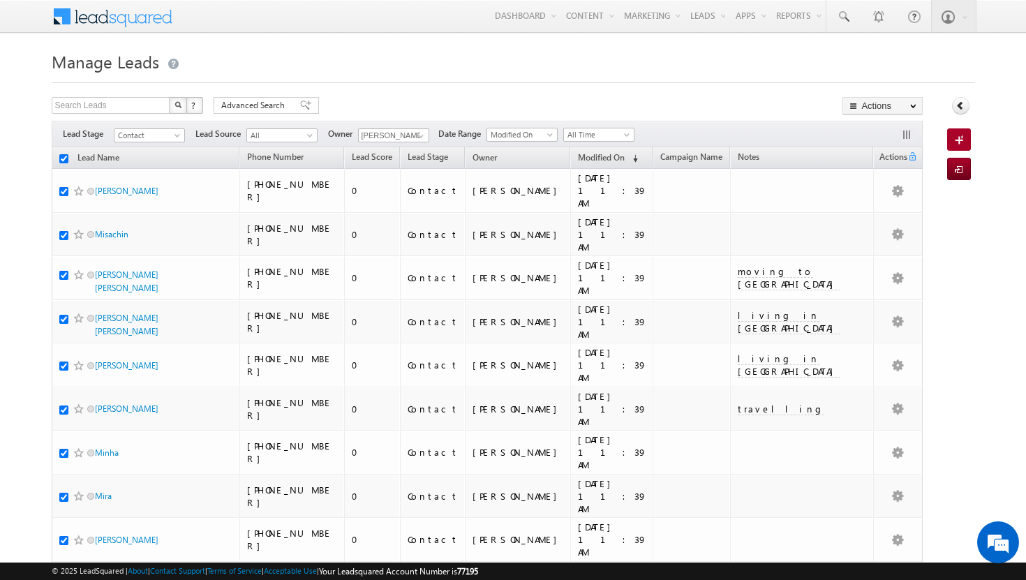
checkbox input "true"
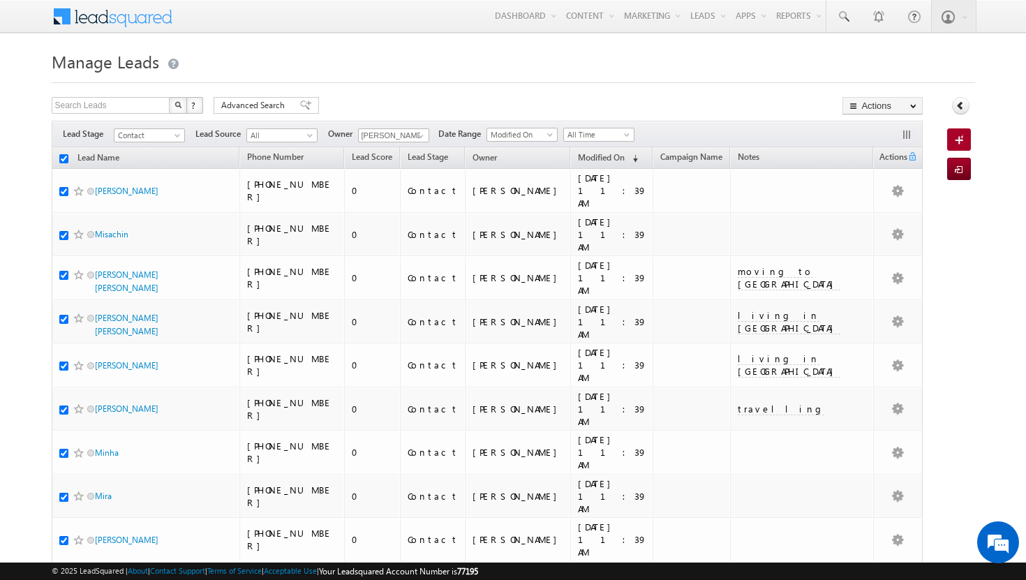
checkbox input "true"
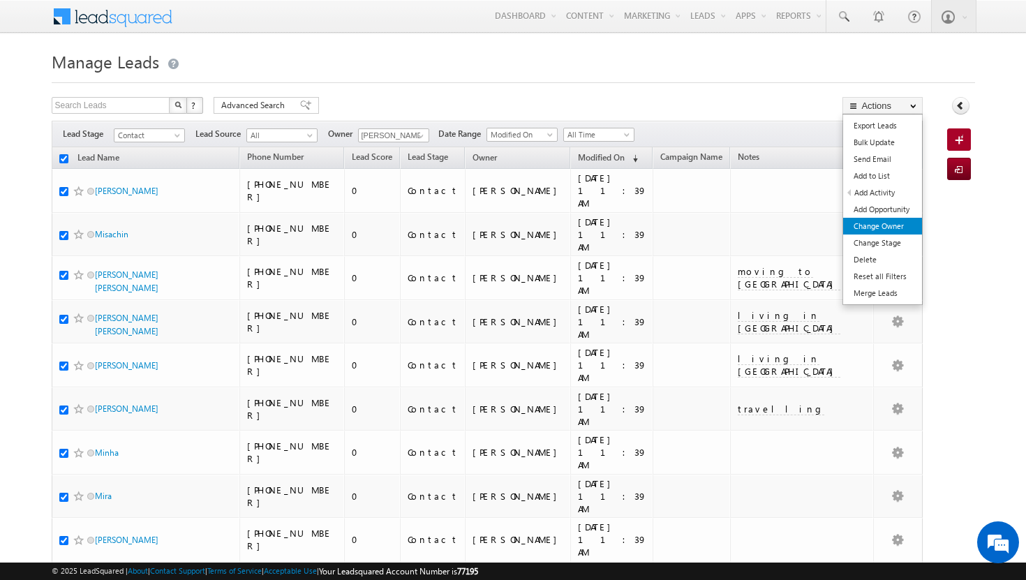
click at [892, 232] on link "Change Owner" at bounding box center [882, 226] width 79 height 17
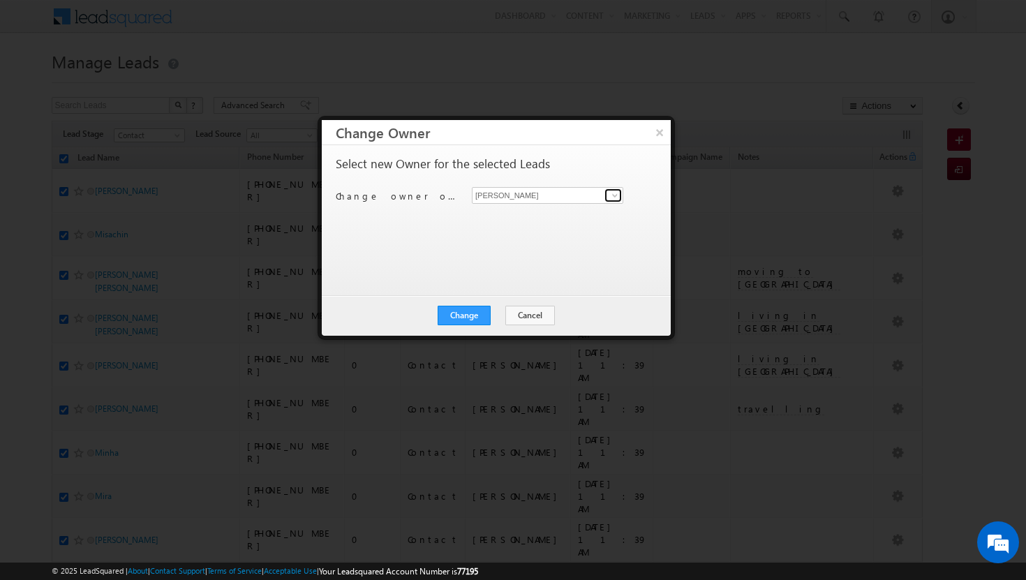
click at [613, 194] on span at bounding box center [614, 195] width 11 height 11
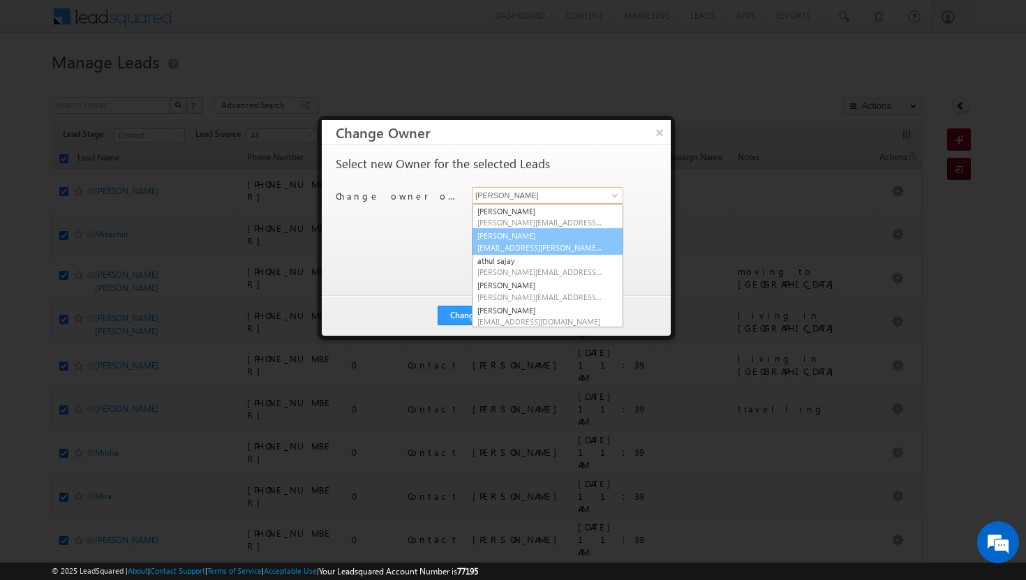
click at [562, 240] on link "Afeef Mohammad [EMAIL_ADDRESS][PERSON_NAME][DOMAIN_NAME]" at bounding box center [547, 241] width 151 height 27
type input "[PERSON_NAME]"
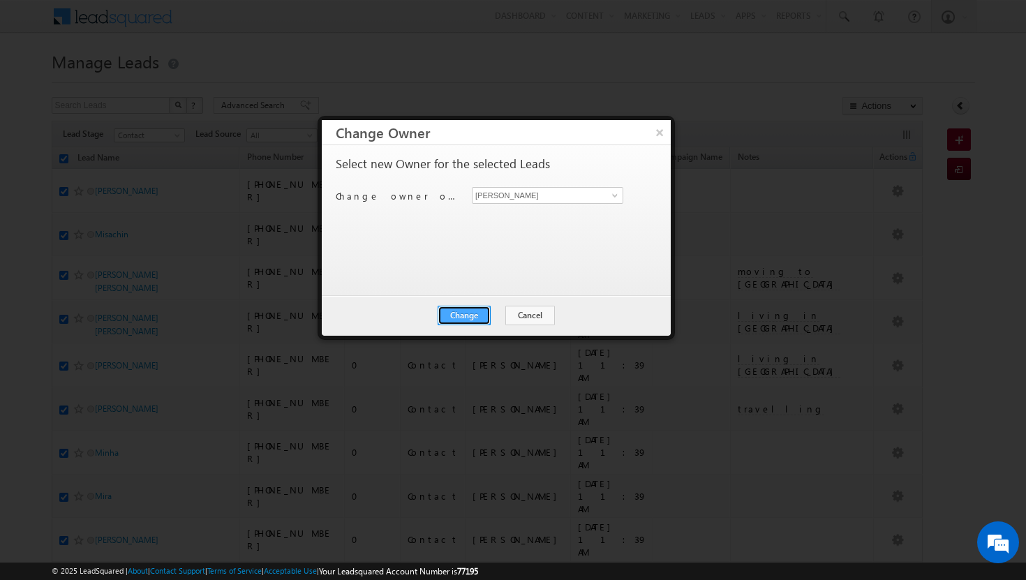
click at [461, 315] on button "Change" at bounding box center [463, 316] width 53 height 20
click at [503, 314] on button "Close" at bounding box center [498, 316] width 45 height 20
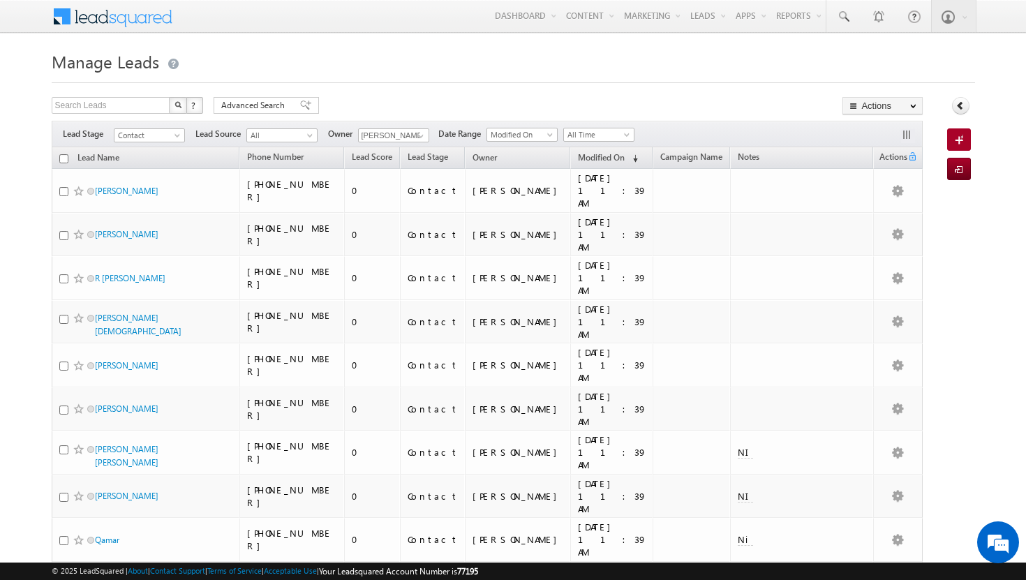
click at [63, 160] on input "checkbox" at bounding box center [63, 158] width 9 height 9
checkbox input "true"
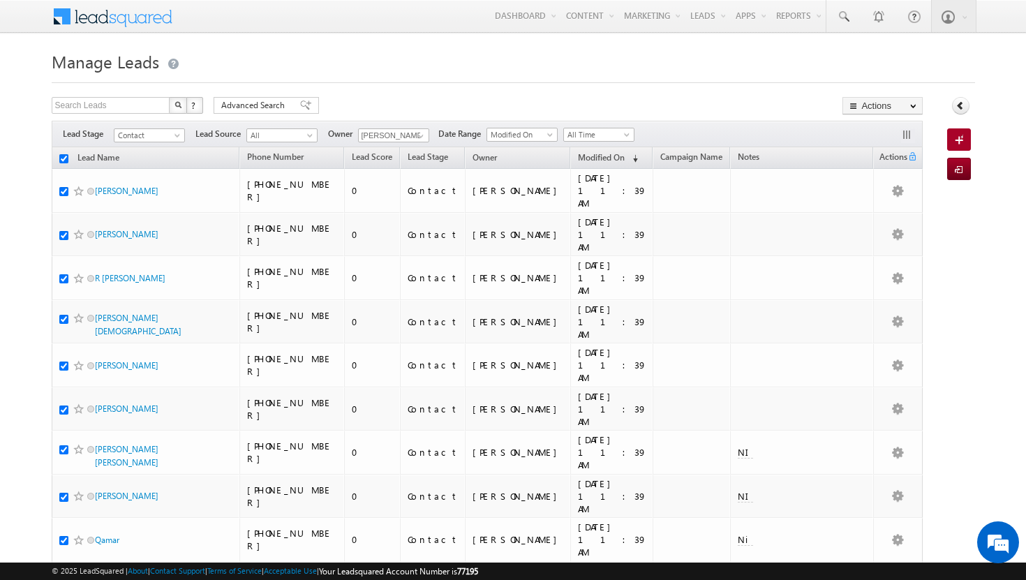
checkbox input "true"
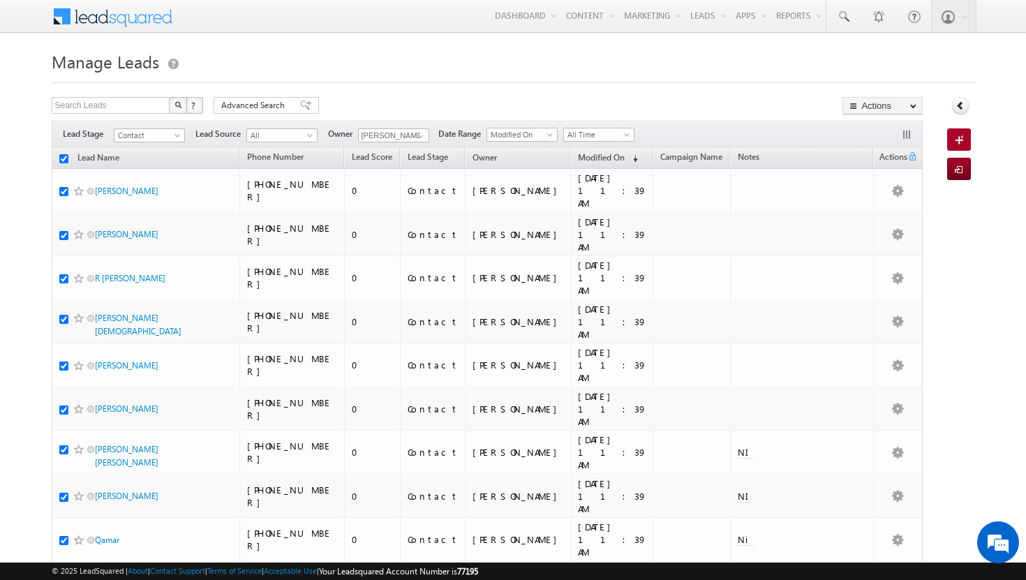
checkbox input "true"
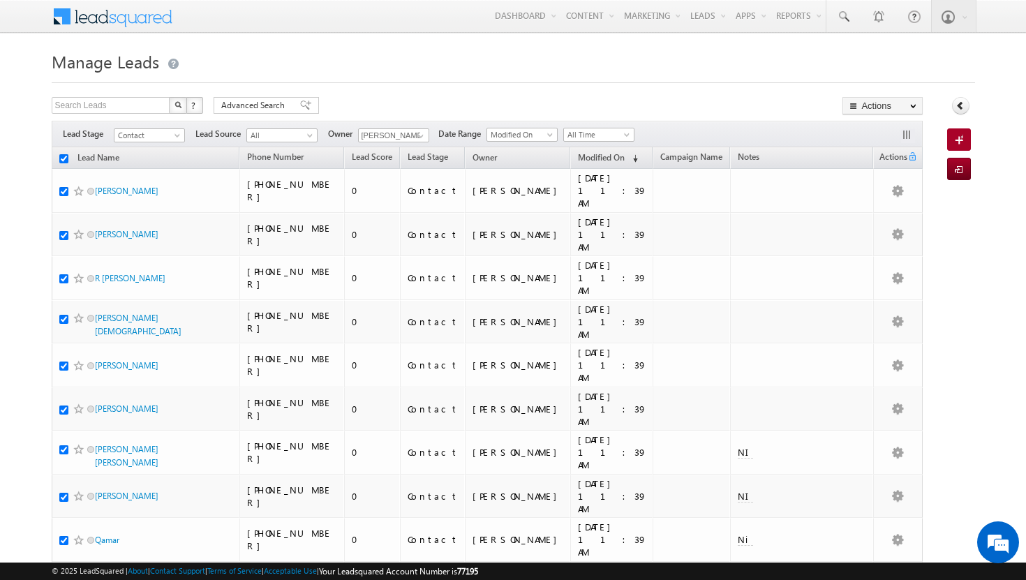
checkbox input "true"
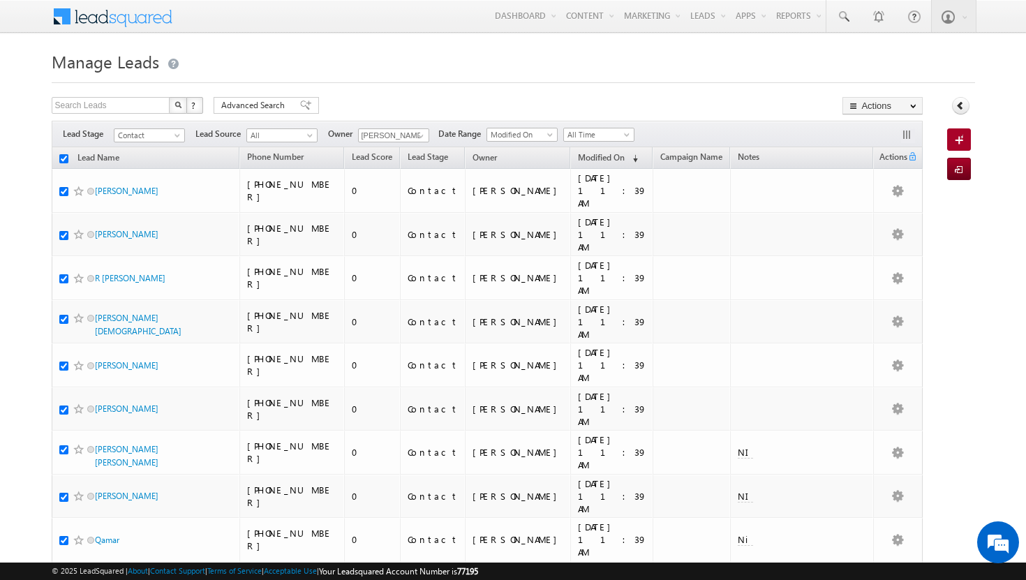
checkbox input "true"
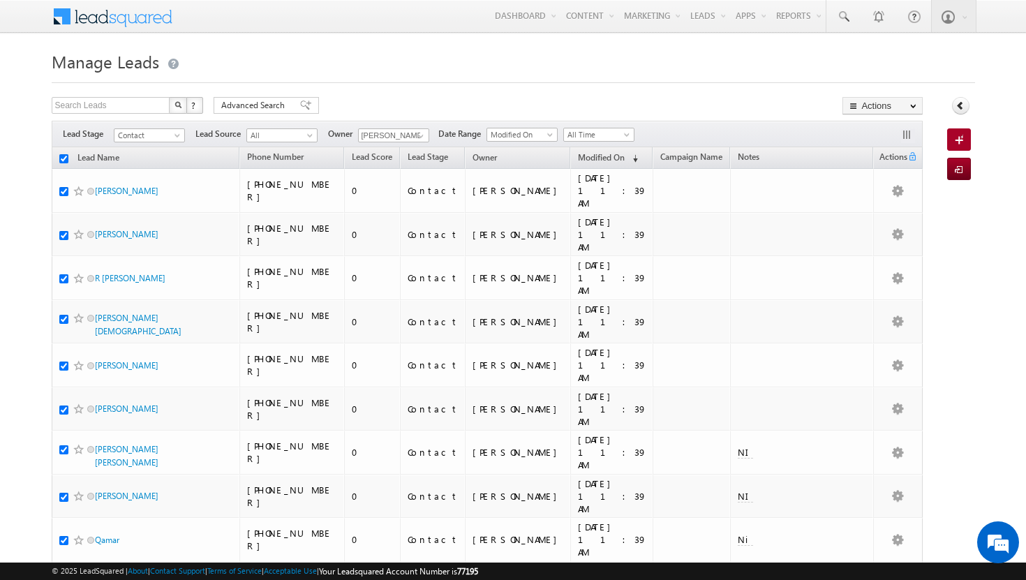
checkbox input "true"
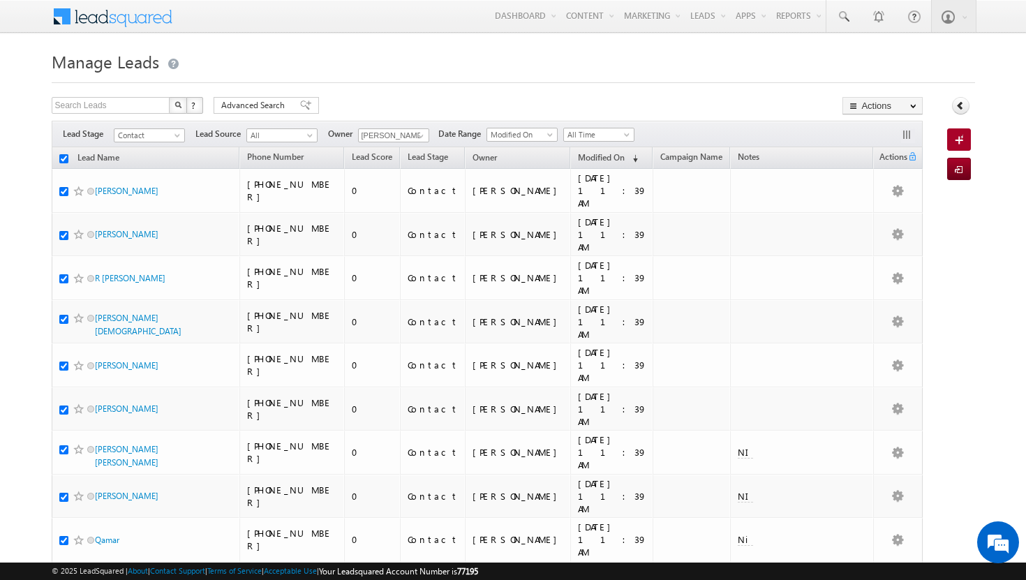
checkbox input "true"
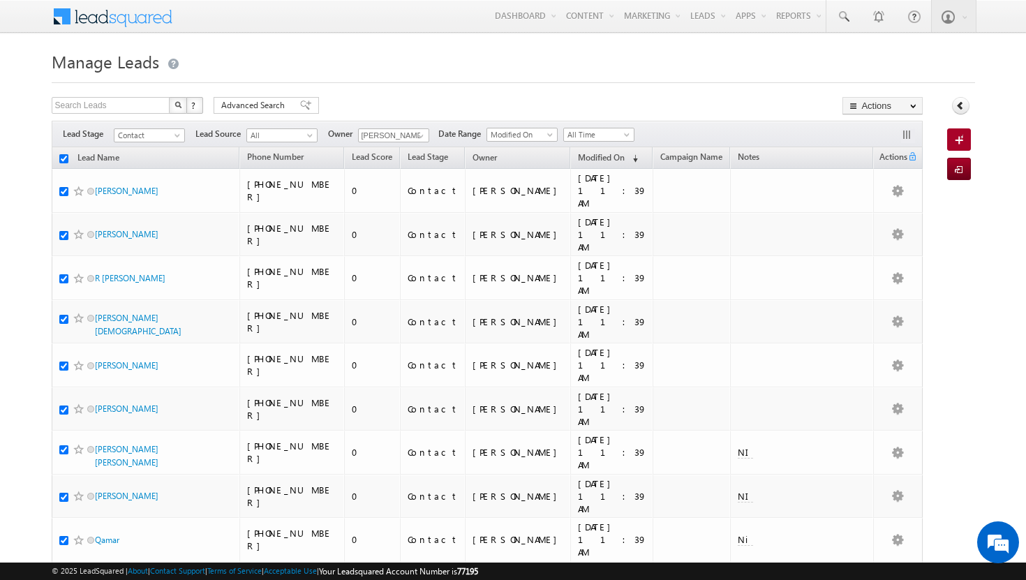
checkbox input "true"
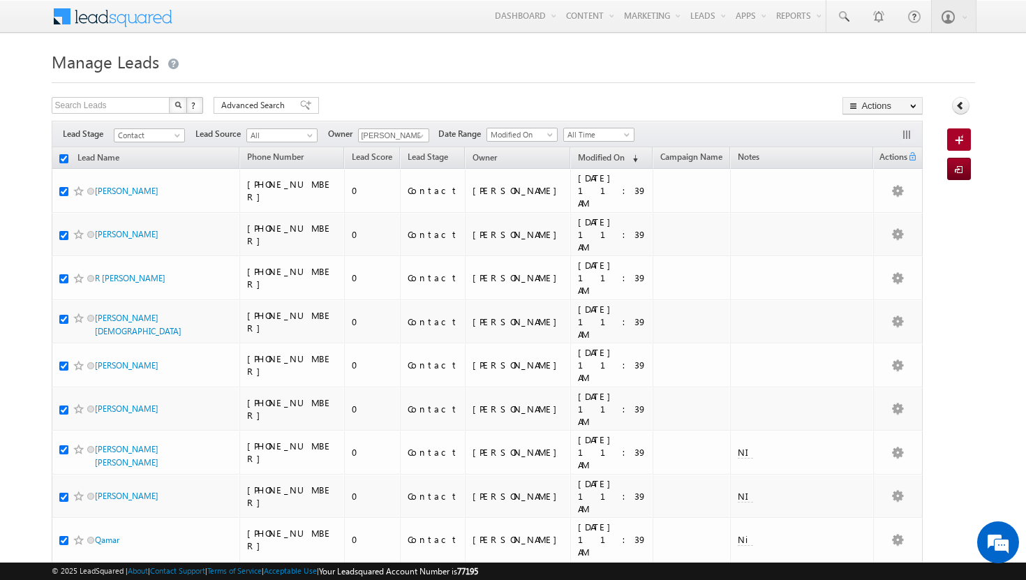
checkbox input "true"
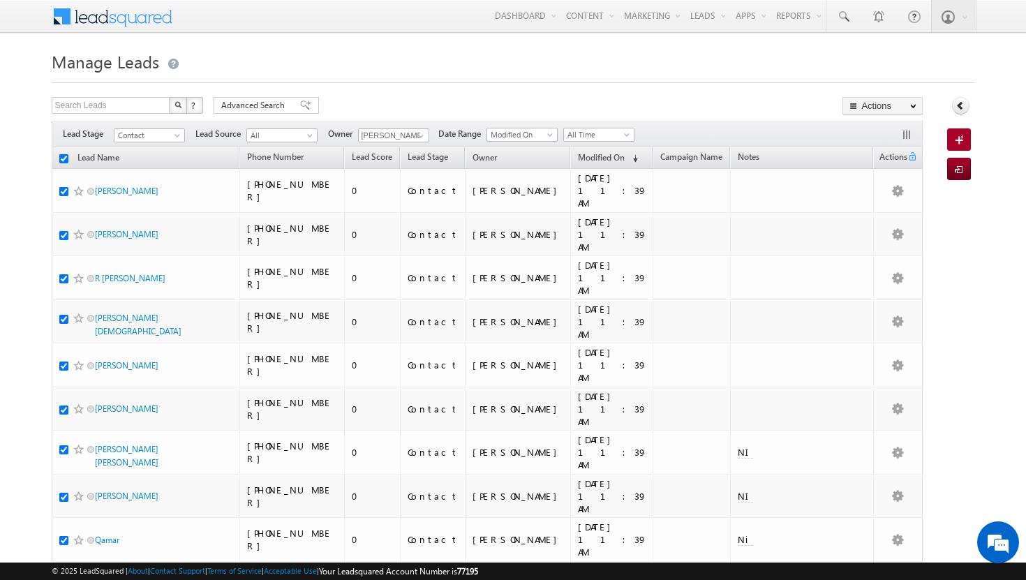
checkbox input "true"
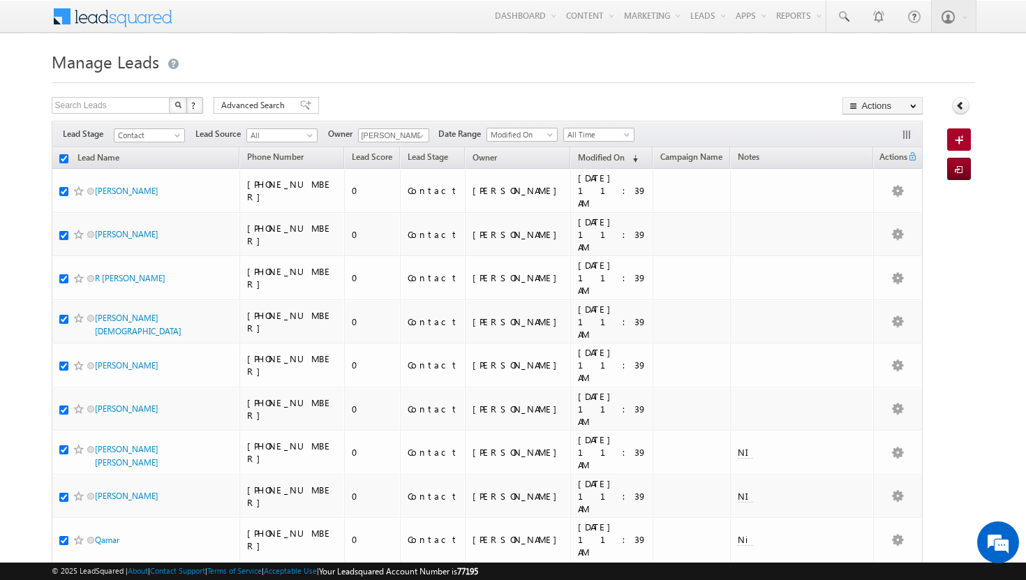
checkbox input "true"
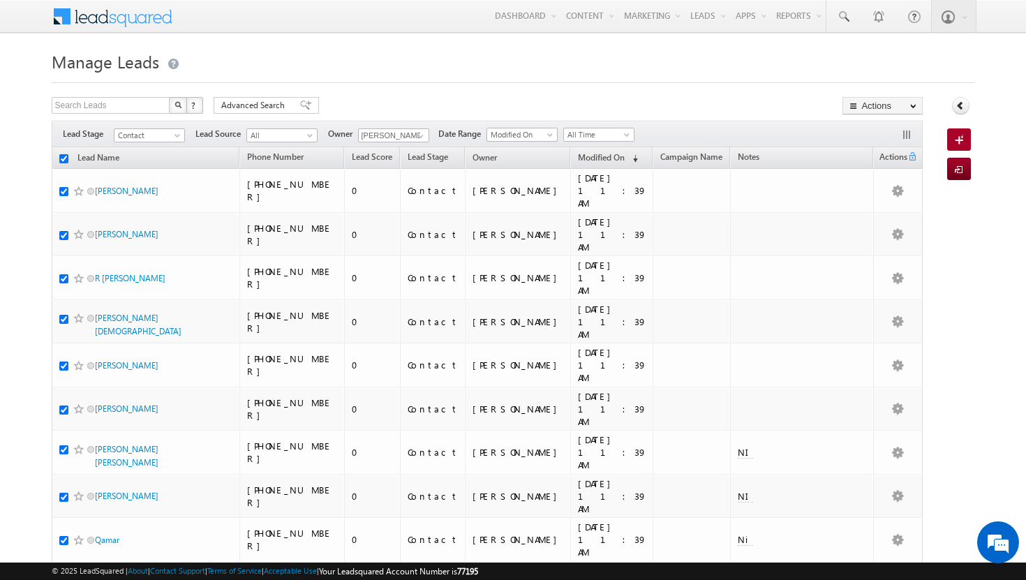
checkbox input "true"
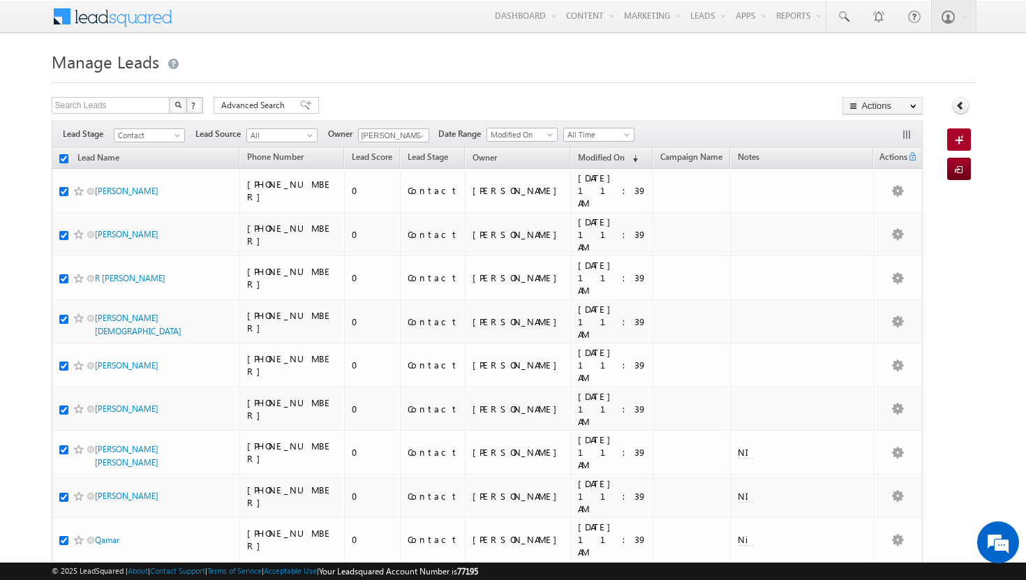
checkbox input "true"
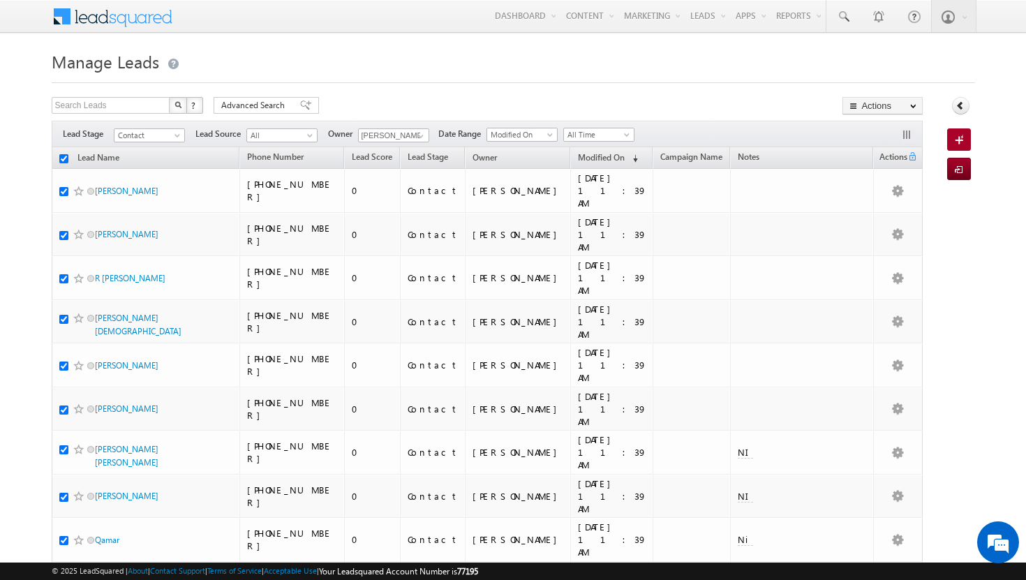
checkbox input "true"
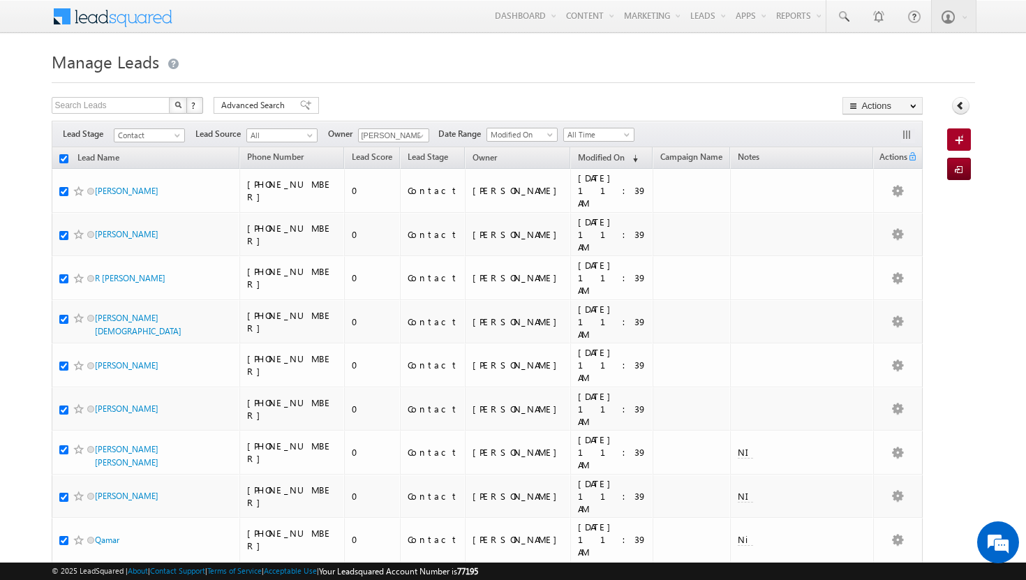
checkbox input "true"
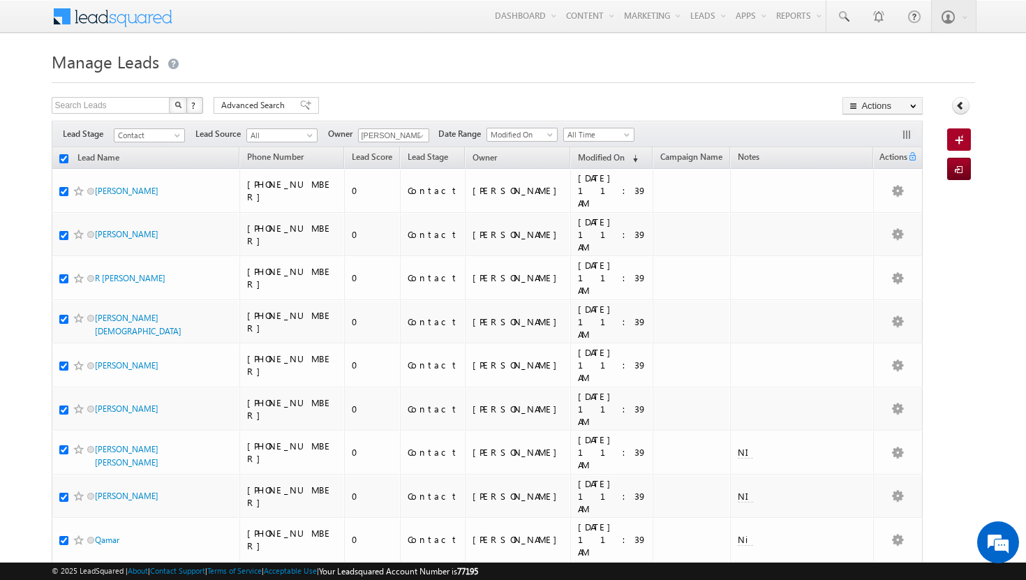
checkbox input "true"
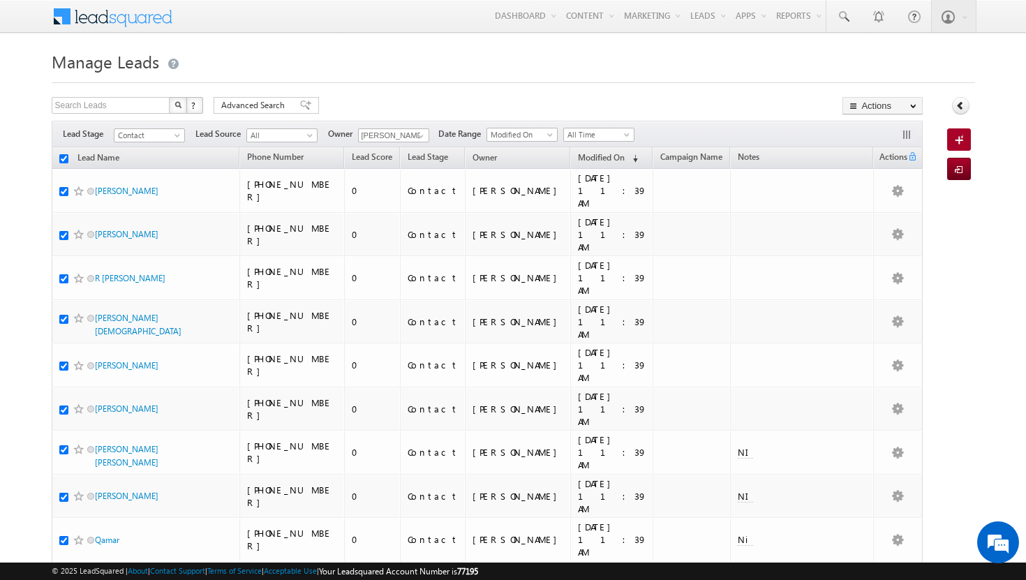
checkbox input "true"
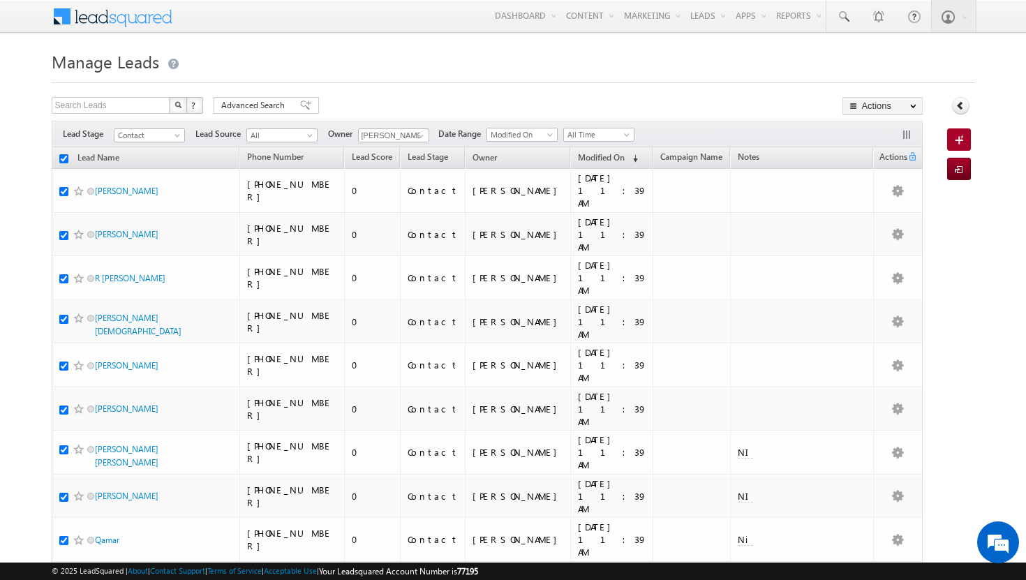
checkbox input "true"
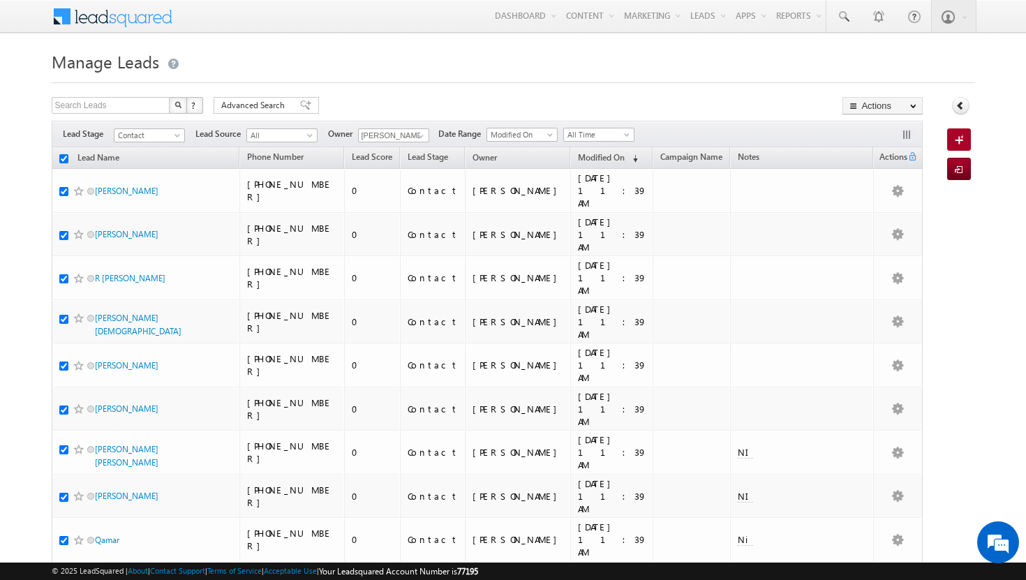
checkbox input "true"
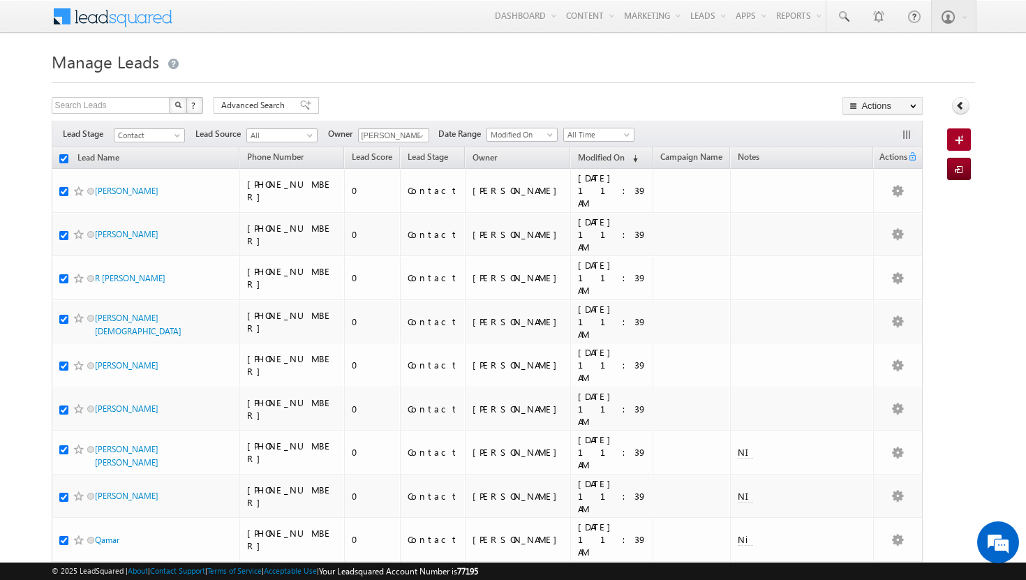
checkbox input "true"
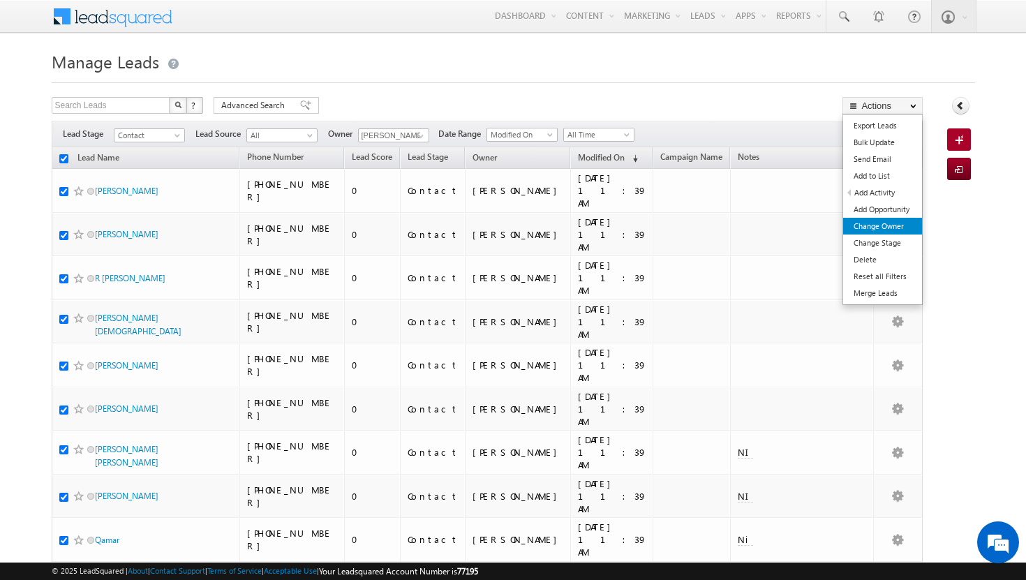
click at [888, 228] on link "Change Owner" at bounding box center [882, 226] width 79 height 17
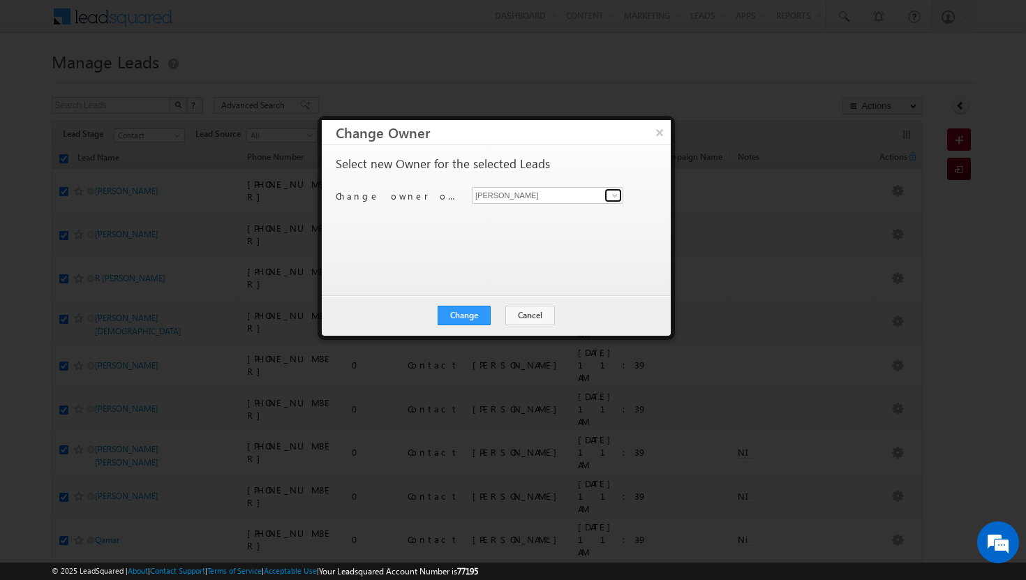
click at [612, 197] on span at bounding box center [614, 195] width 11 height 11
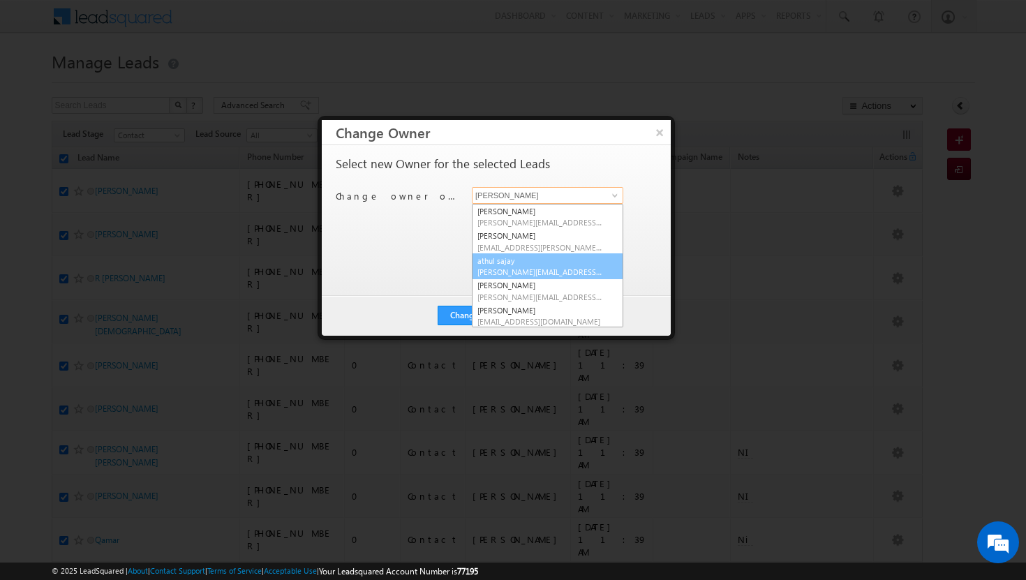
scroll to position [126, 0]
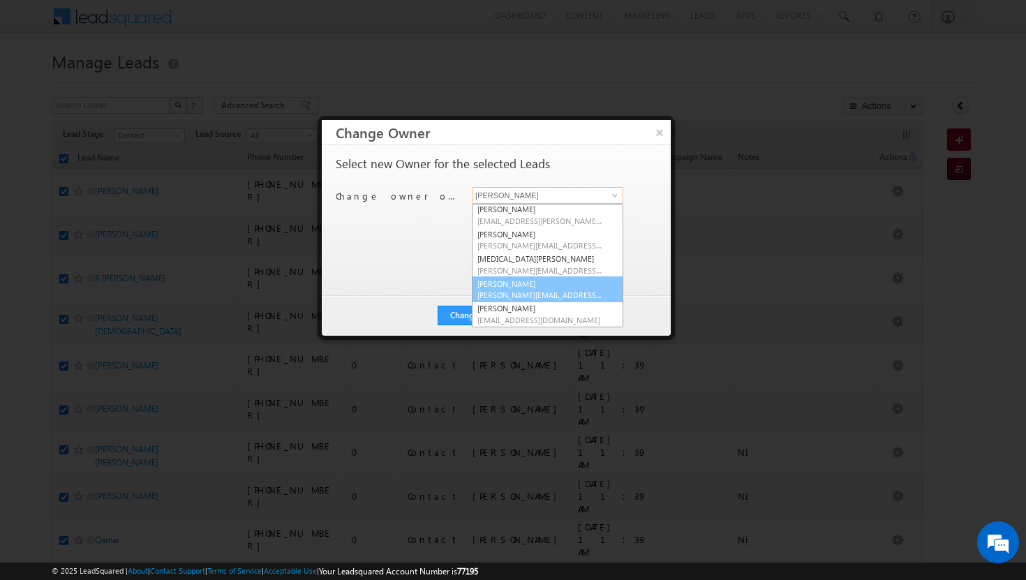
click at [539, 296] on span "[PERSON_NAME][EMAIL_ADDRESS][DOMAIN_NAME]" at bounding box center [540, 295] width 126 height 10
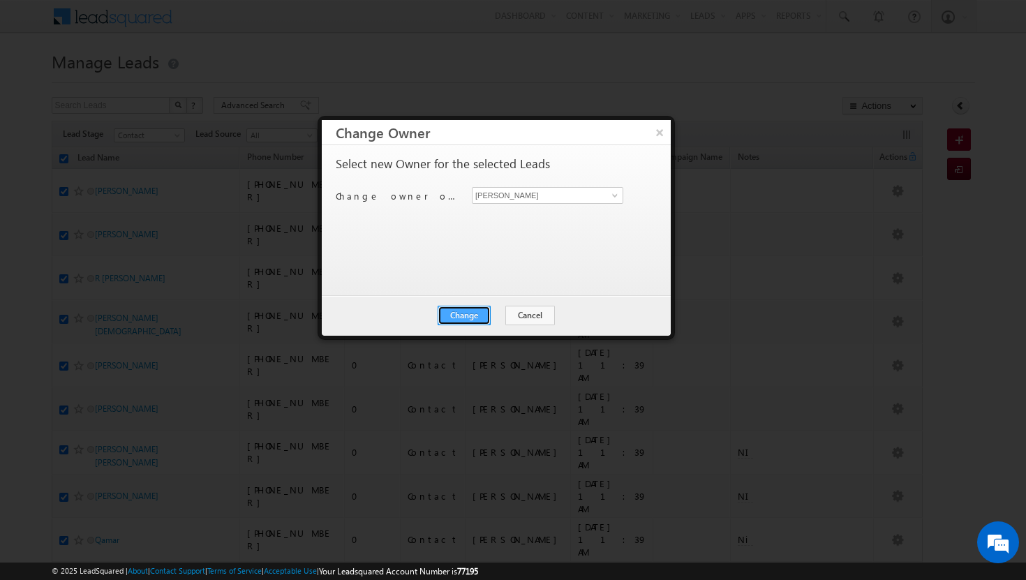
click at [484, 315] on button "Change" at bounding box center [463, 316] width 53 height 20
click at [495, 315] on button "Close" at bounding box center [498, 316] width 45 height 20
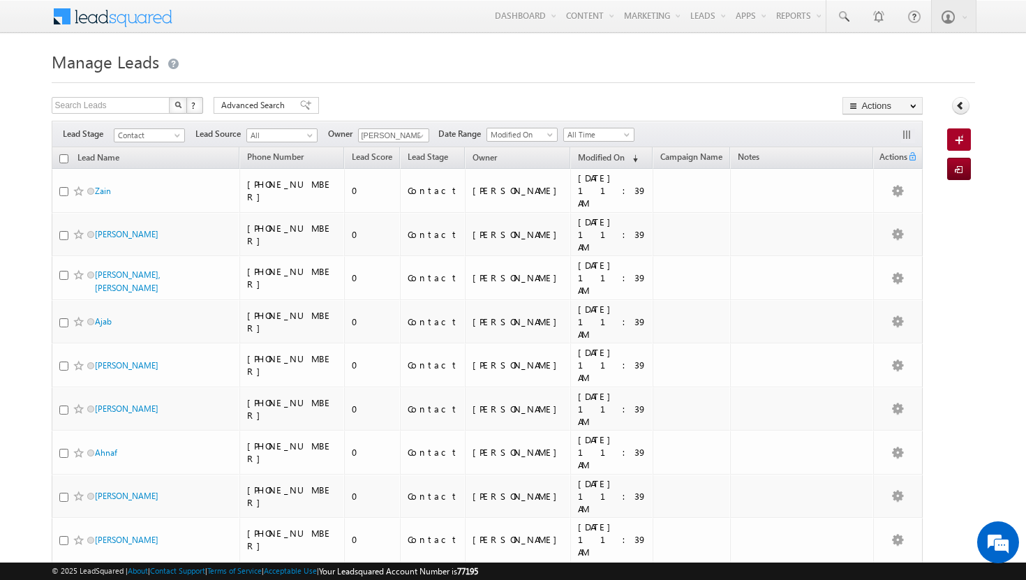
click at [65, 159] on input "checkbox" at bounding box center [63, 158] width 9 height 9
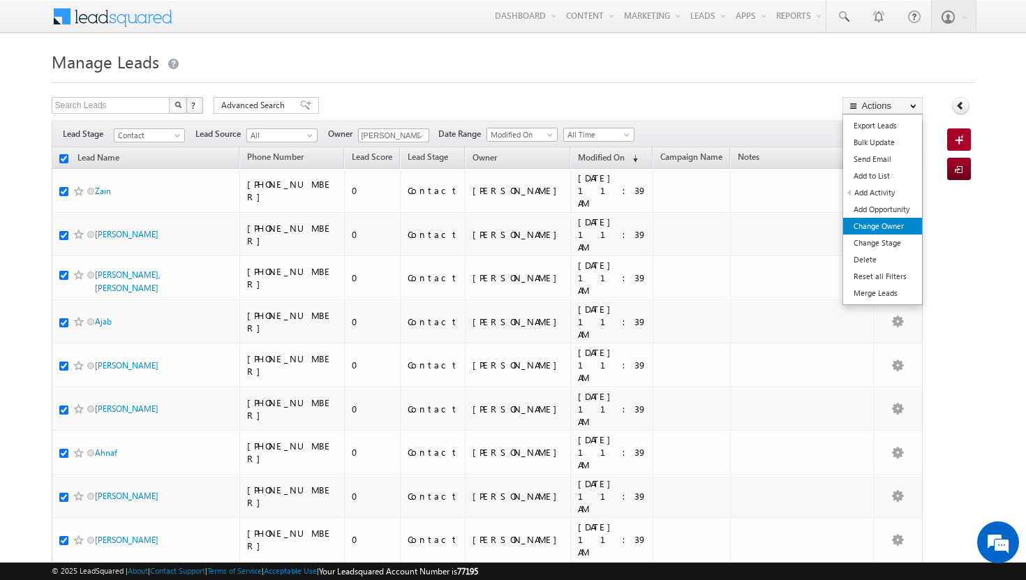
click at [886, 230] on link "Change Owner" at bounding box center [882, 226] width 79 height 17
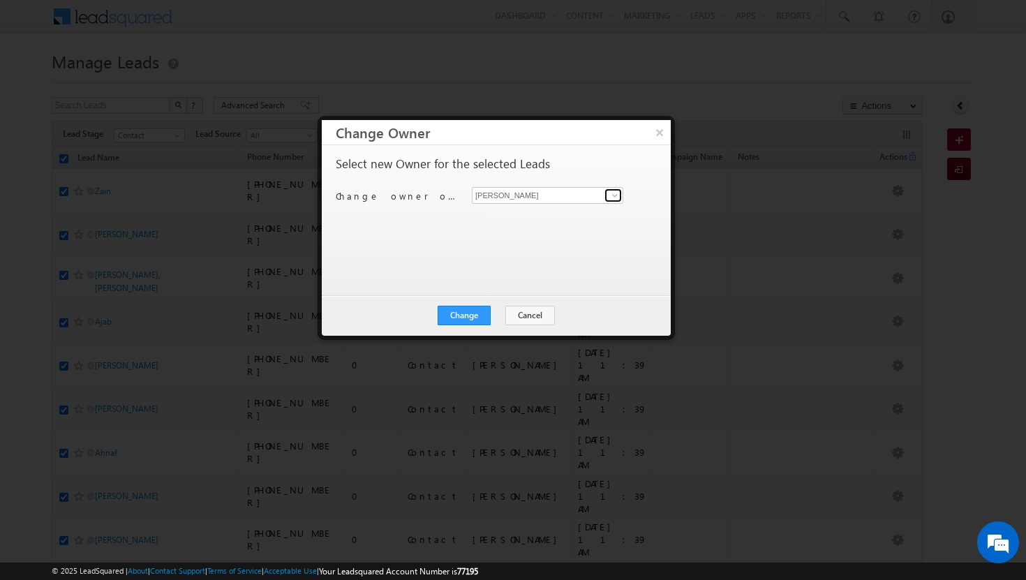
click at [612, 197] on span at bounding box center [614, 195] width 11 height 11
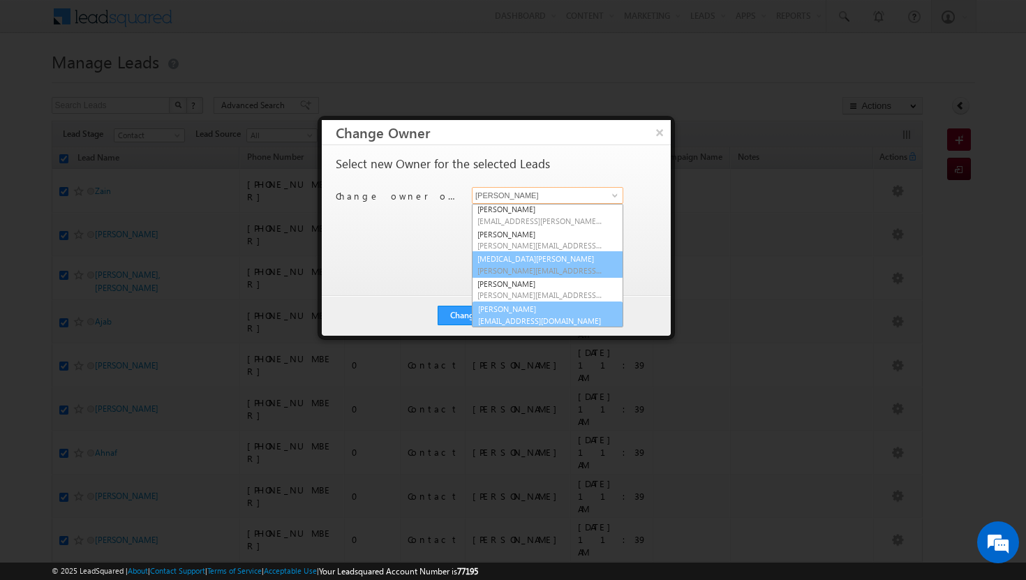
scroll to position [126, 0]
click at [539, 304] on link "[PERSON_NAME] [PERSON_NAME][EMAIL_ADDRESS][DOMAIN_NAME]" at bounding box center [547, 313] width 151 height 27
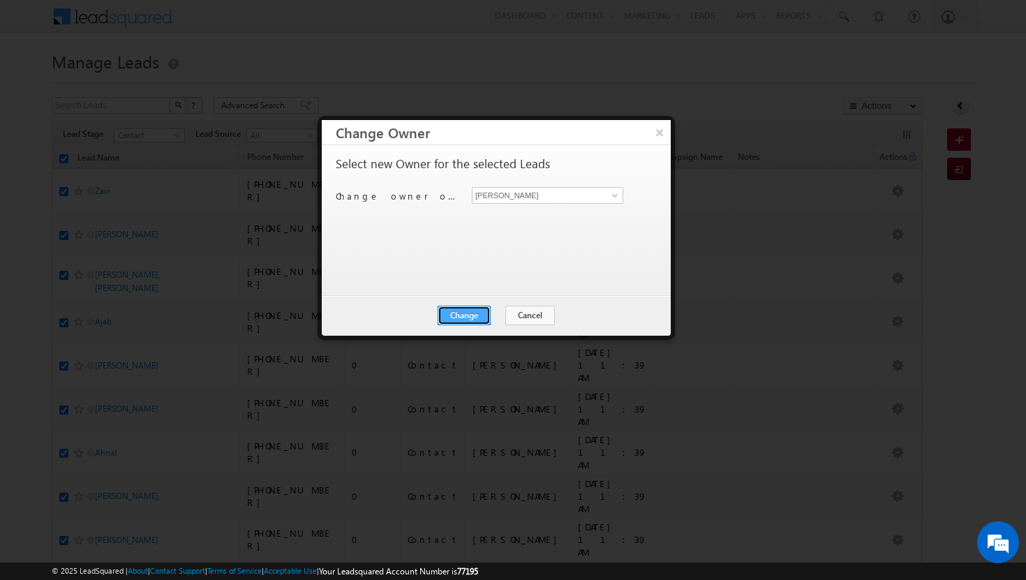
click at [472, 311] on button "Change" at bounding box center [463, 316] width 53 height 20
click at [500, 315] on button "Close" at bounding box center [498, 316] width 45 height 20
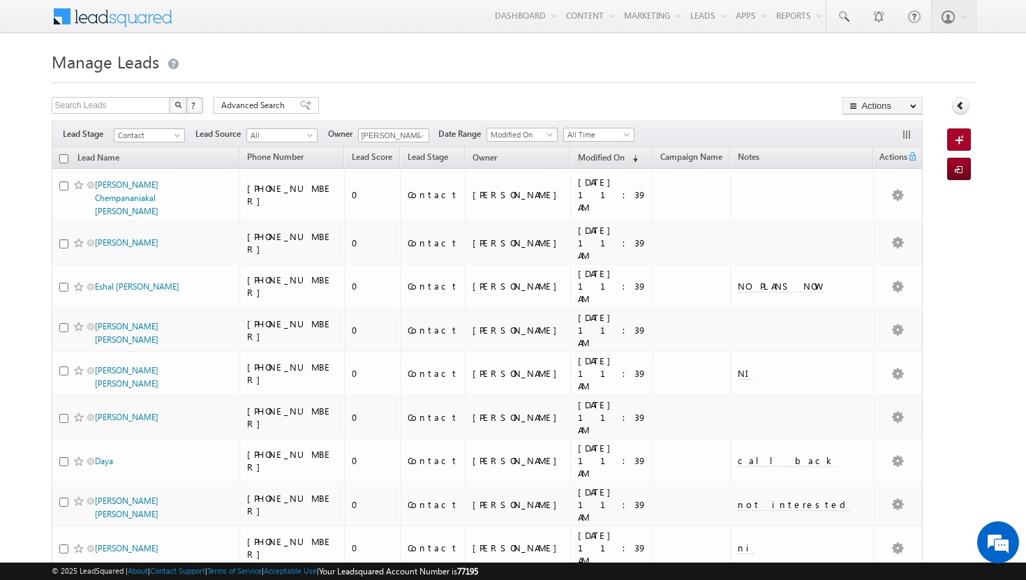
click at [60, 156] on input "checkbox" at bounding box center [63, 158] width 9 height 9
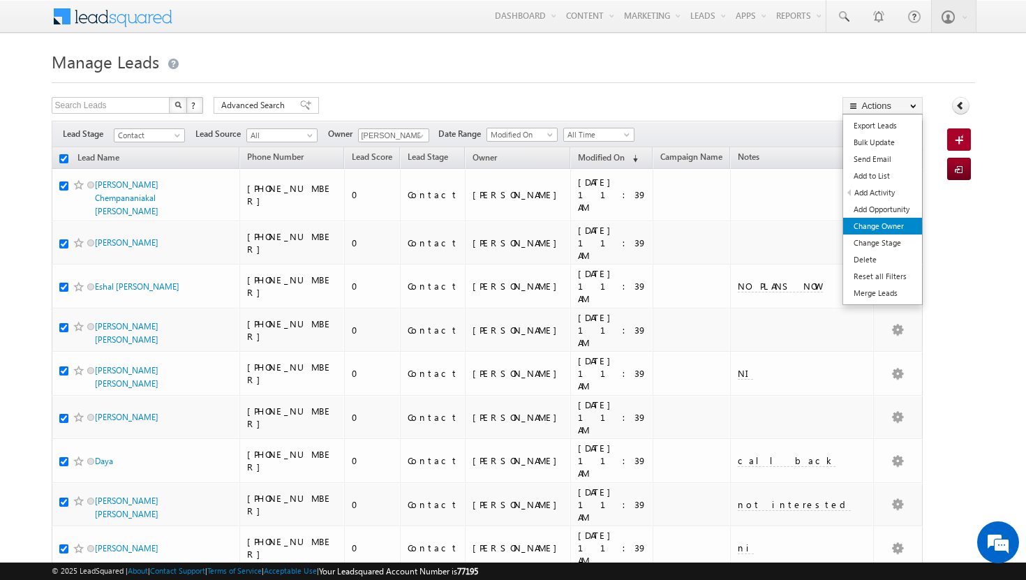
click at [900, 226] on link "Change Owner" at bounding box center [882, 226] width 79 height 17
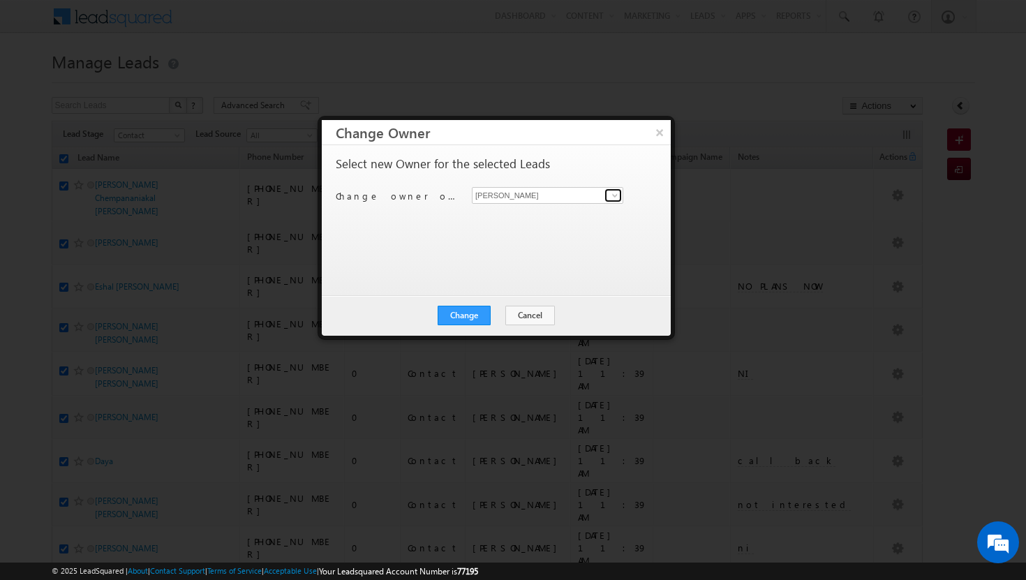
click at [615, 199] on span at bounding box center [614, 195] width 11 height 11
click at [566, 225] on span "[PERSON_NAME][EMAIL_ADDRESS][DOMAIN_NAME]" at bounding box center [540, 222] width 126 height 10
click at [478, 313] on button "Change" at bounding box center [463, 316] width 53 height 20
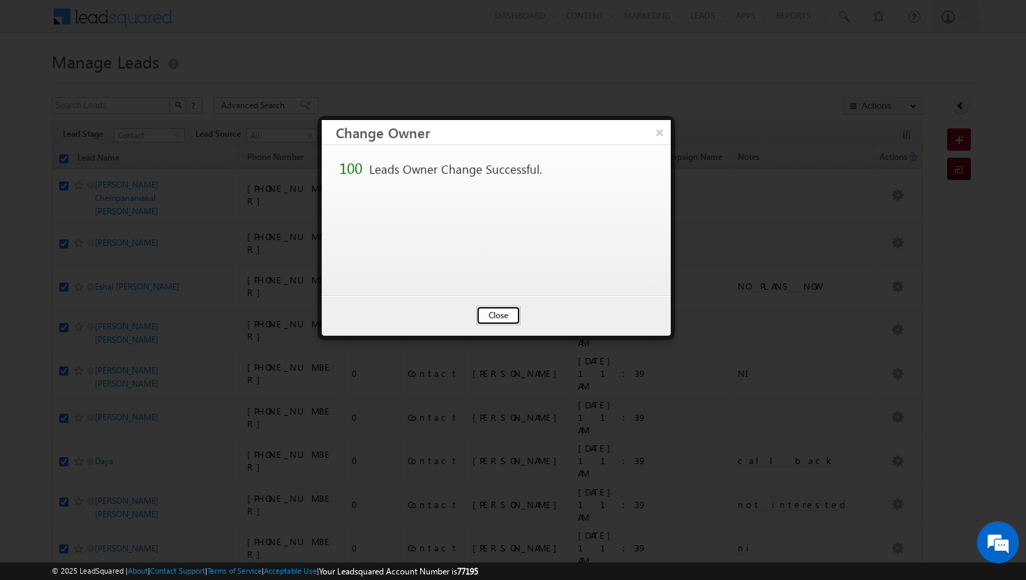
click at [503, 315] on button "Close" at bounding box center [498, 316] width 45 height 20
